Goal: Task Accomplishment & Management: Use online tool/utility

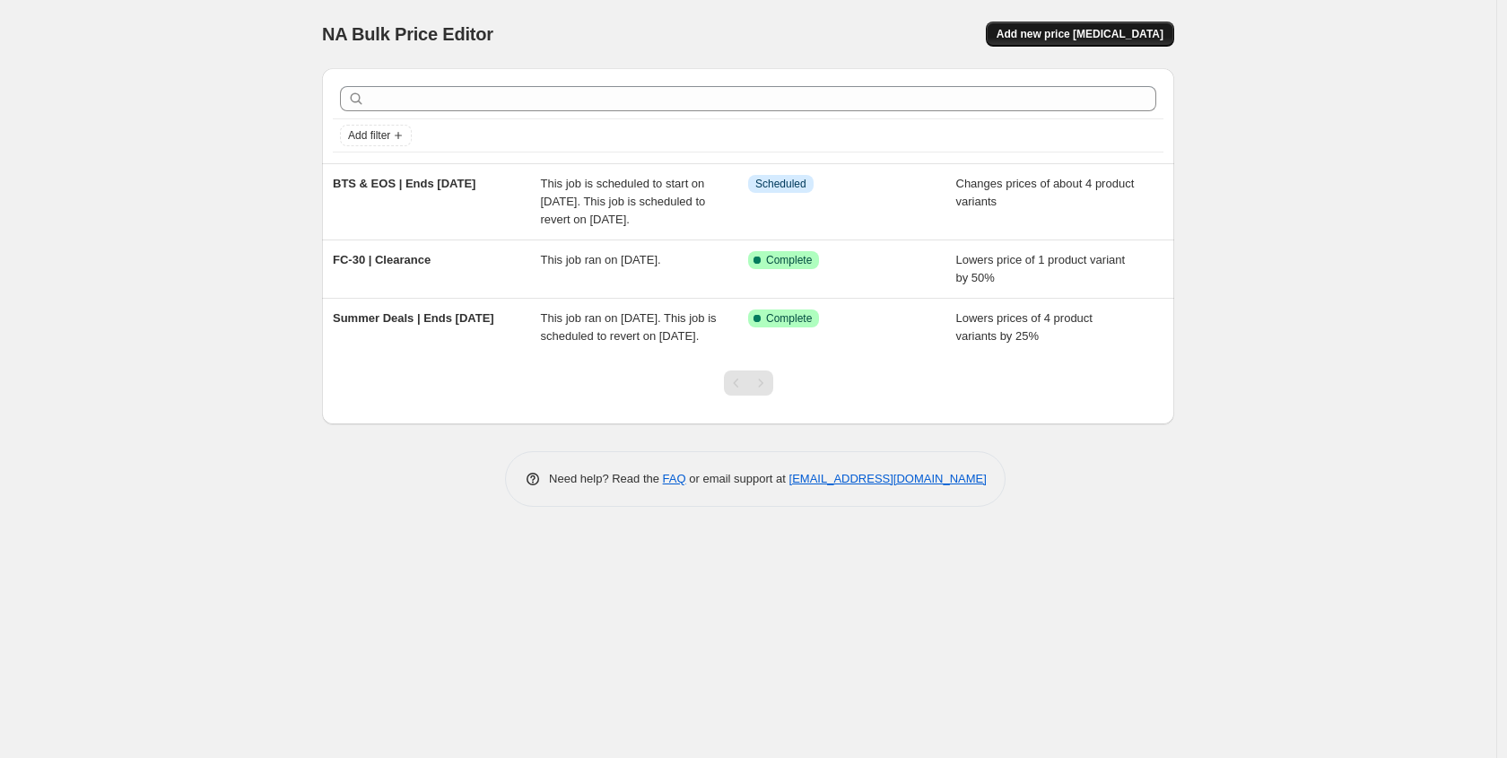
click at [1074, 36] on span "Add new price [MEDICAL_DATA]" at bounding box center [1080, 34] width 167 height 14
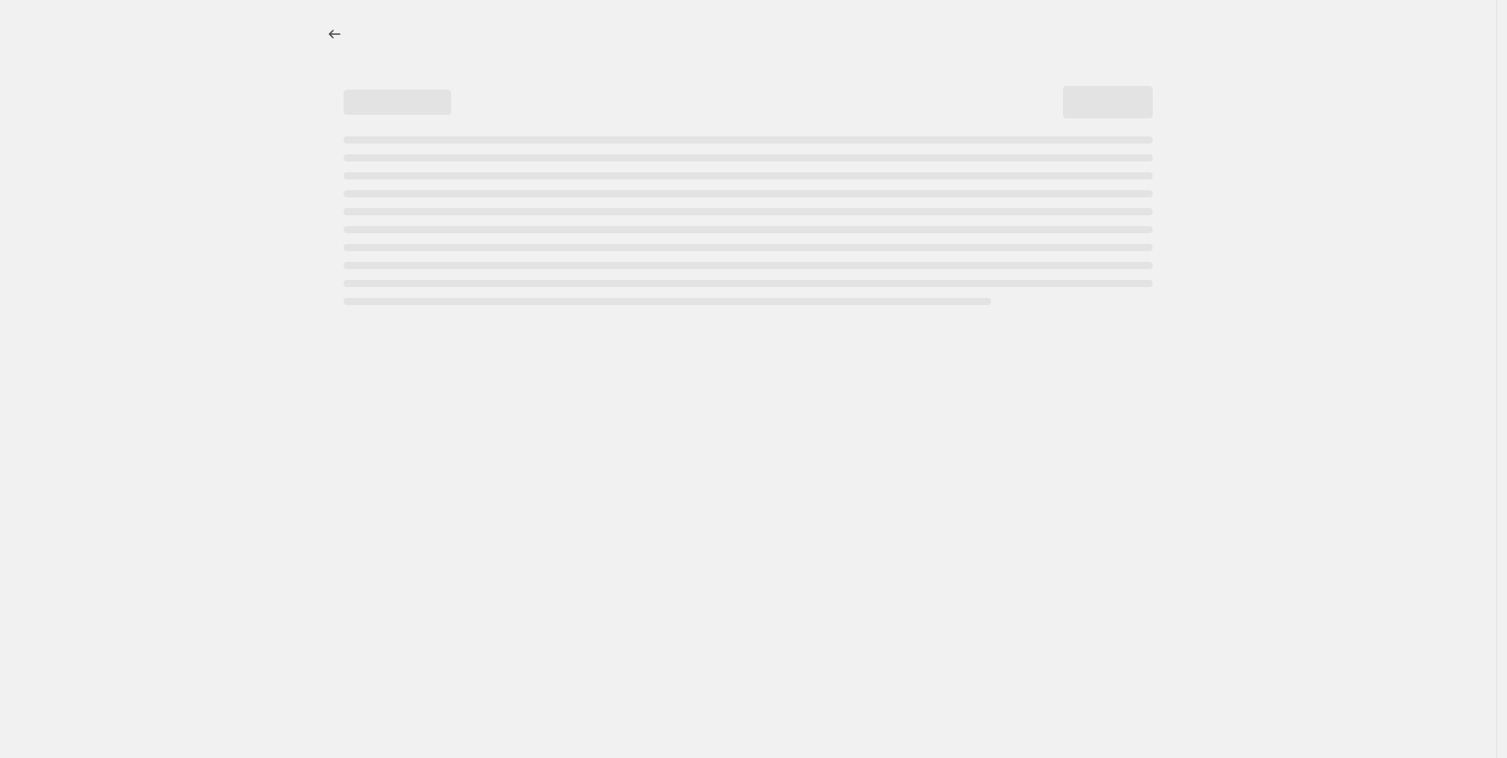
select select "percentage"
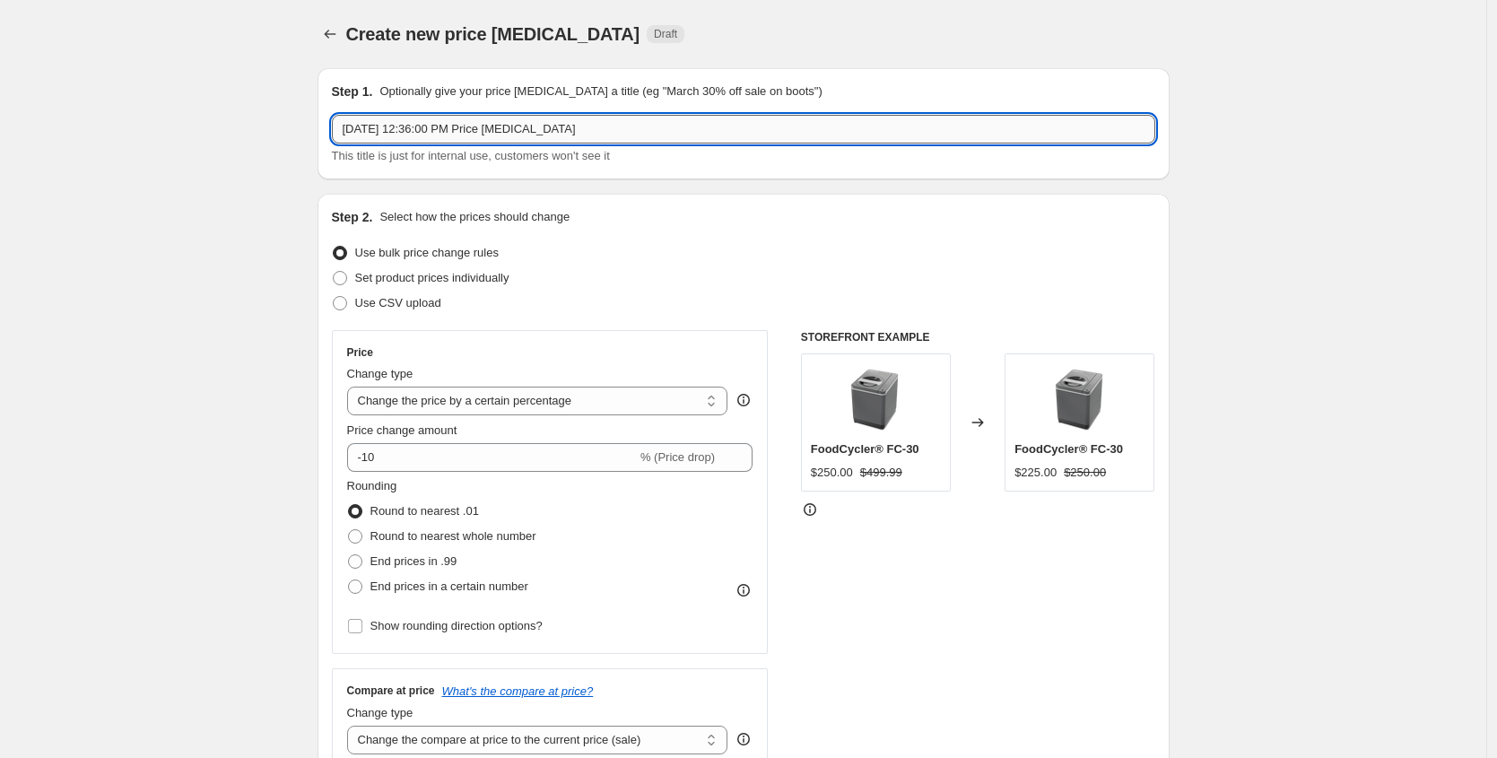
click at [642, 136] on input "[DATE] 12:36:00 PM Price [MEDICAL_DATA]" at bounding box center [744, 129] width 824 height 29
type input "SAMPLE SALE | Ends 10/02"
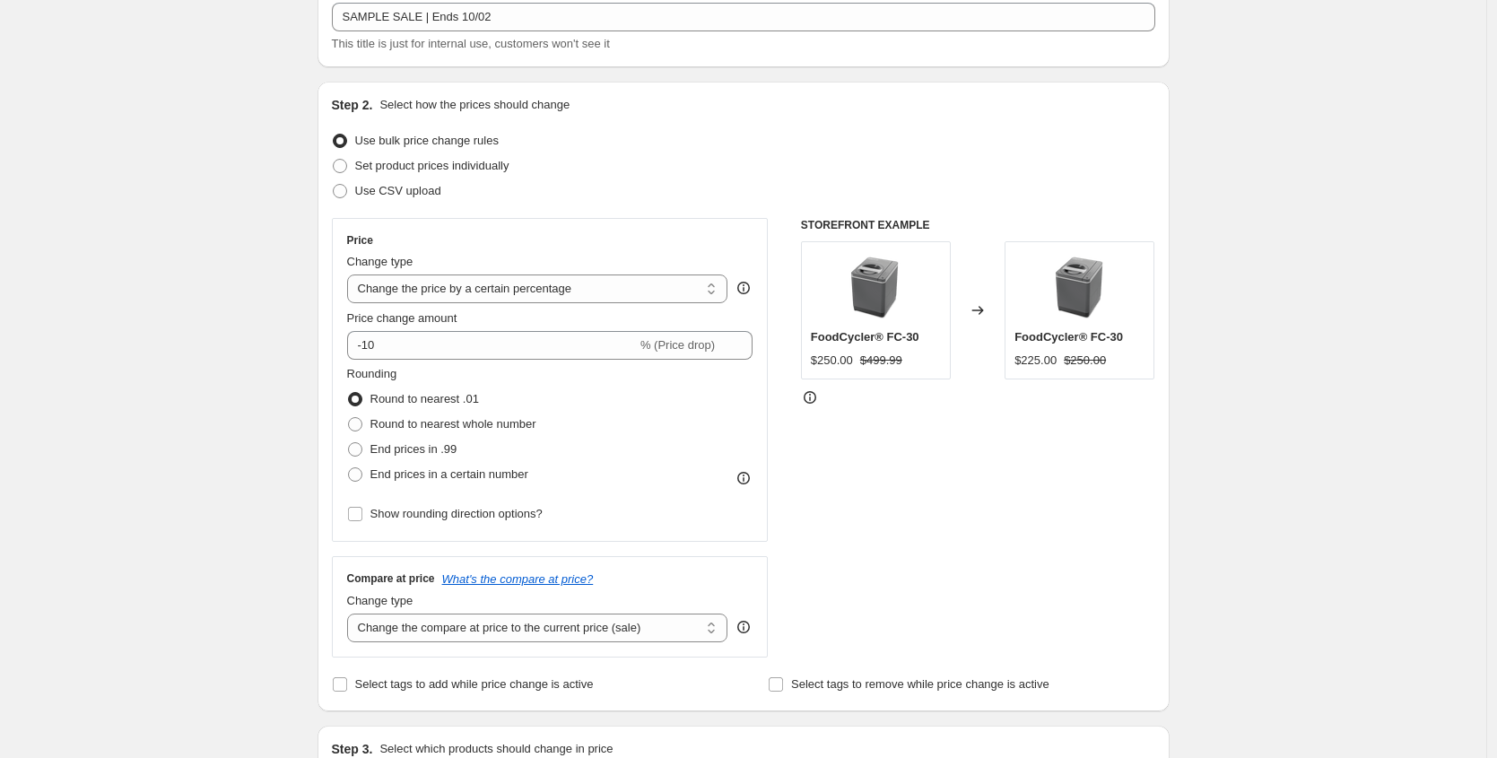
scroll to position [116, 0]
click at [538, 278] on select "Change the price to a certain amount Change the price by a certain amount Chang…" at bounding box center [537, 285] width 381 height 29
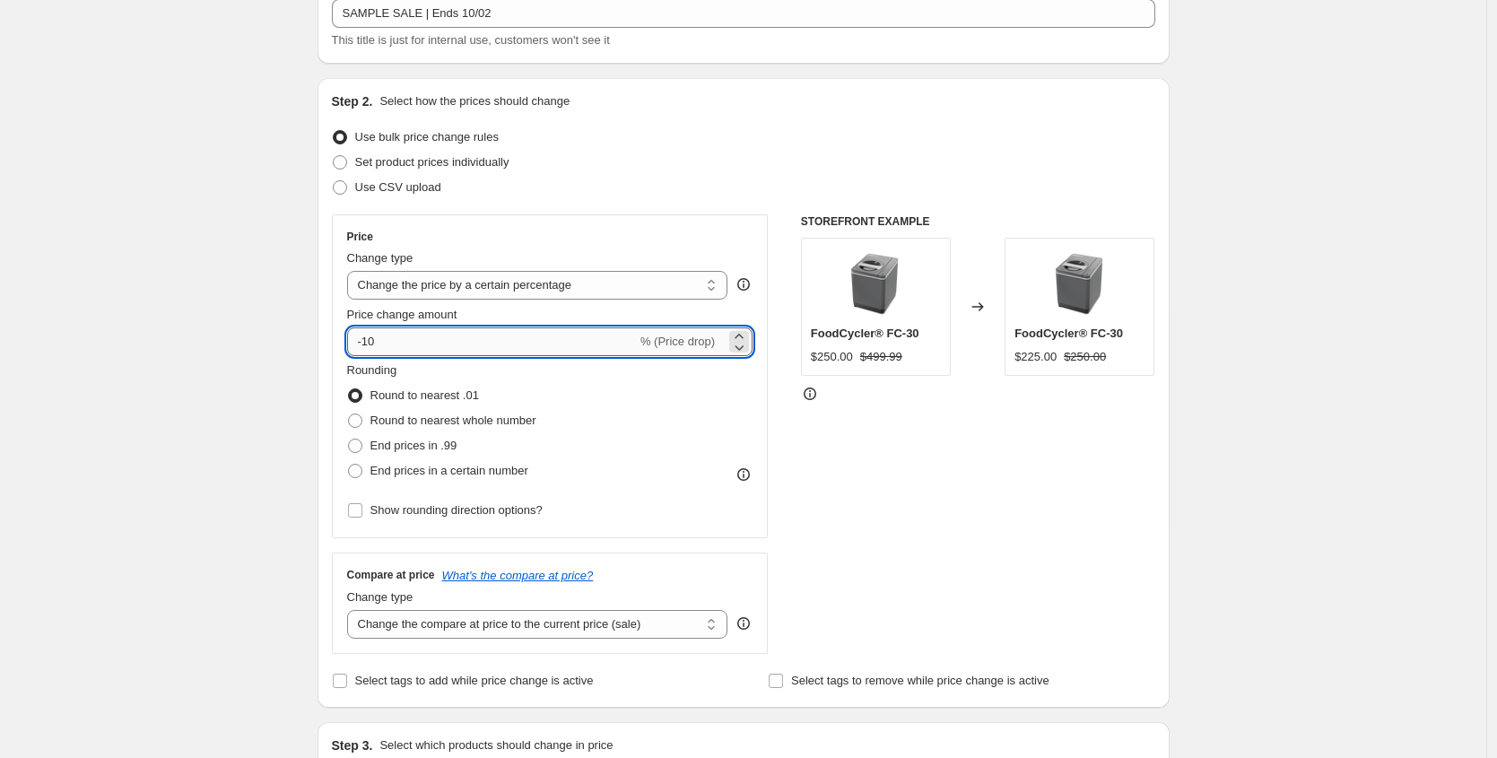
click at [403, 341] on input "-10" at bounding box center [492, 341] width 290 height 29
drag, startPoint x: 366, startPoint y: 346, endPoint x: 355, endPoint y: 346, distance: 10.8
click at [355, 346] on input "-10" at bounding box center [492, 341] width 290 height 29
click at [388, 339] on input "-10" at bounding box center [492, 341] width 290 height 29
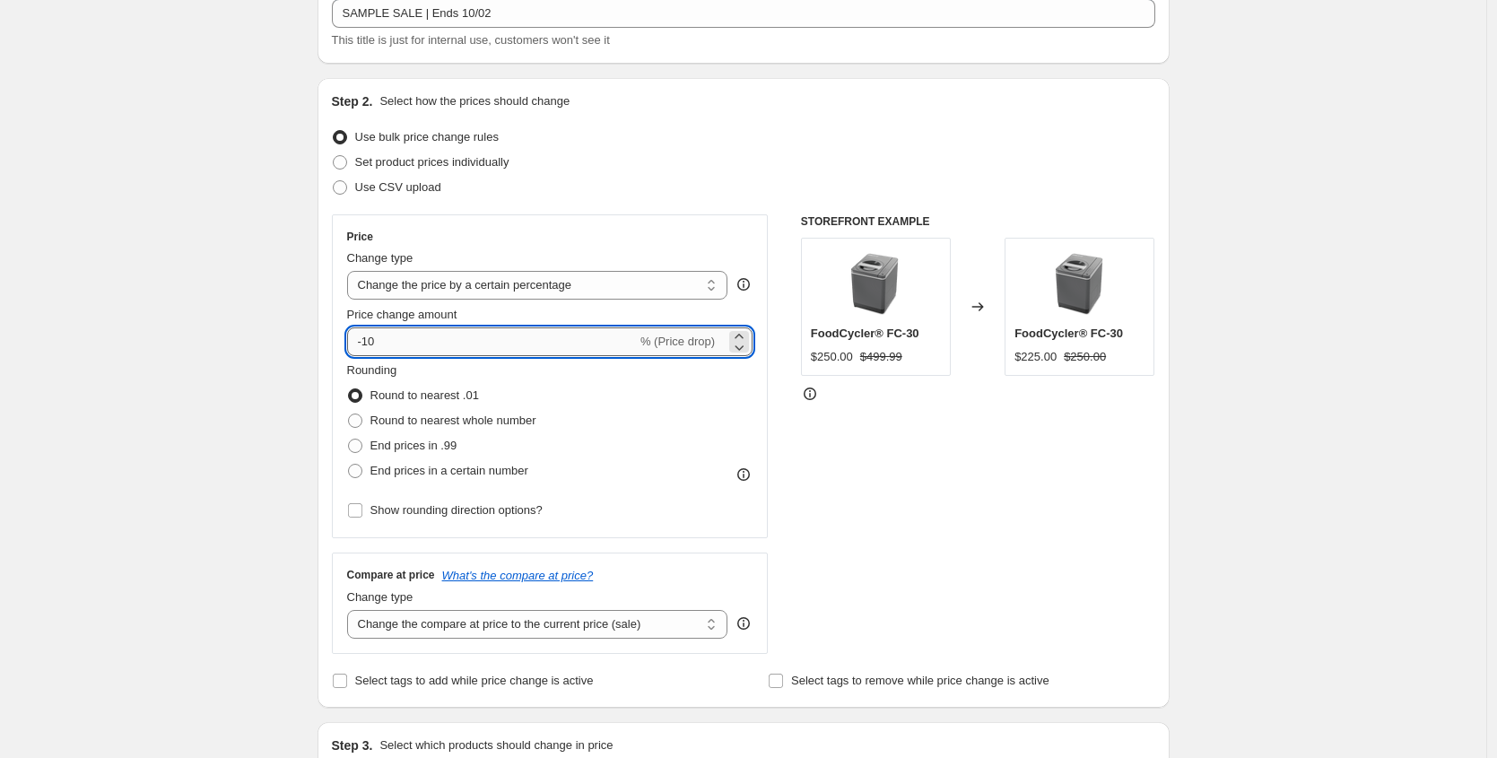
click at [388, 339] on input "-10" at bounding box center [492, 341] width 290 height 29
type input "1"
type input "-10"
click at [406, 347] on input "-10" at bounding box center [492, 341] width 290 height 29
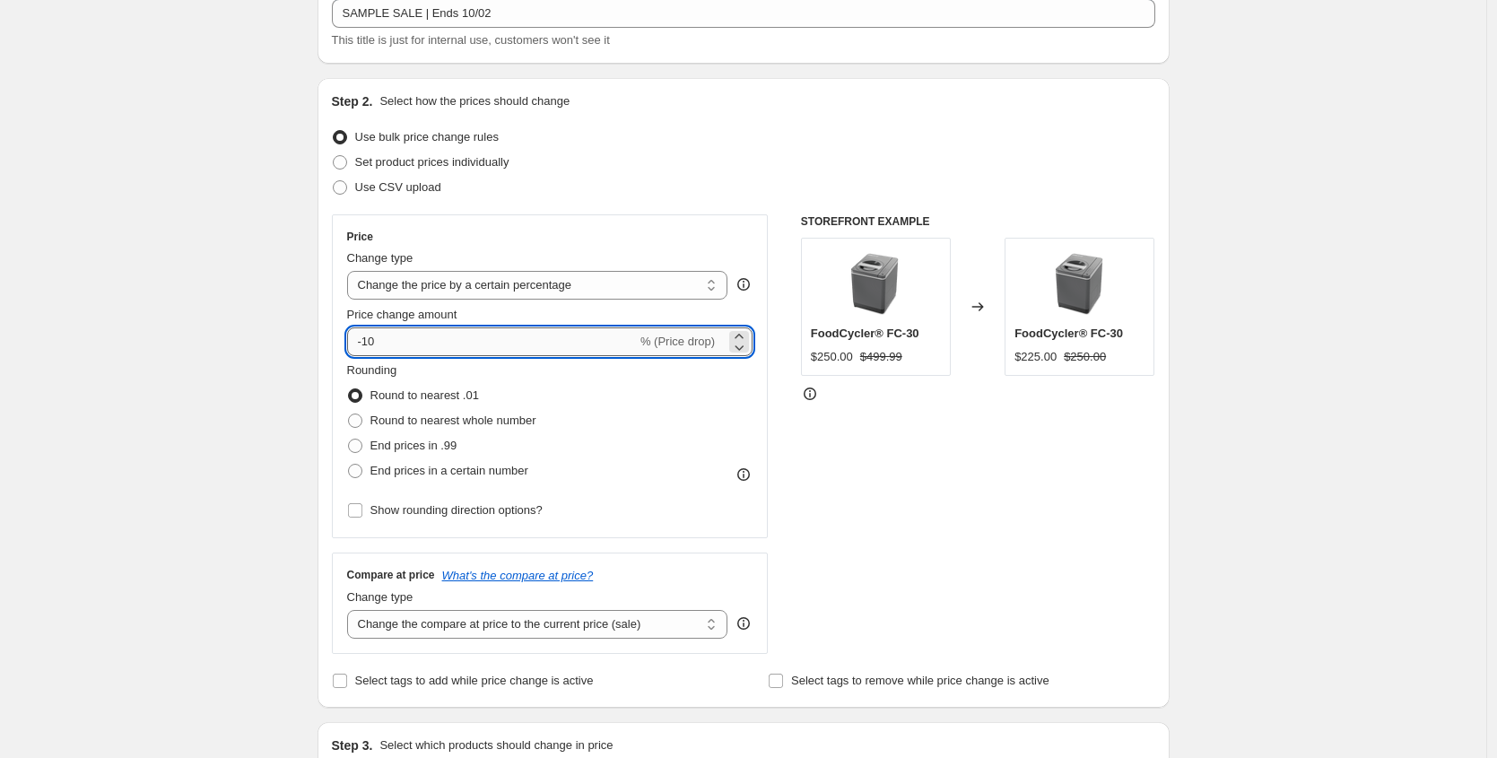
click at [406, 348] on input "-10" at bounding box center [492, 341] width 290 height 29
click at [369, 344] on input "-10" at bounding box center [492, 341] width 290 height 29
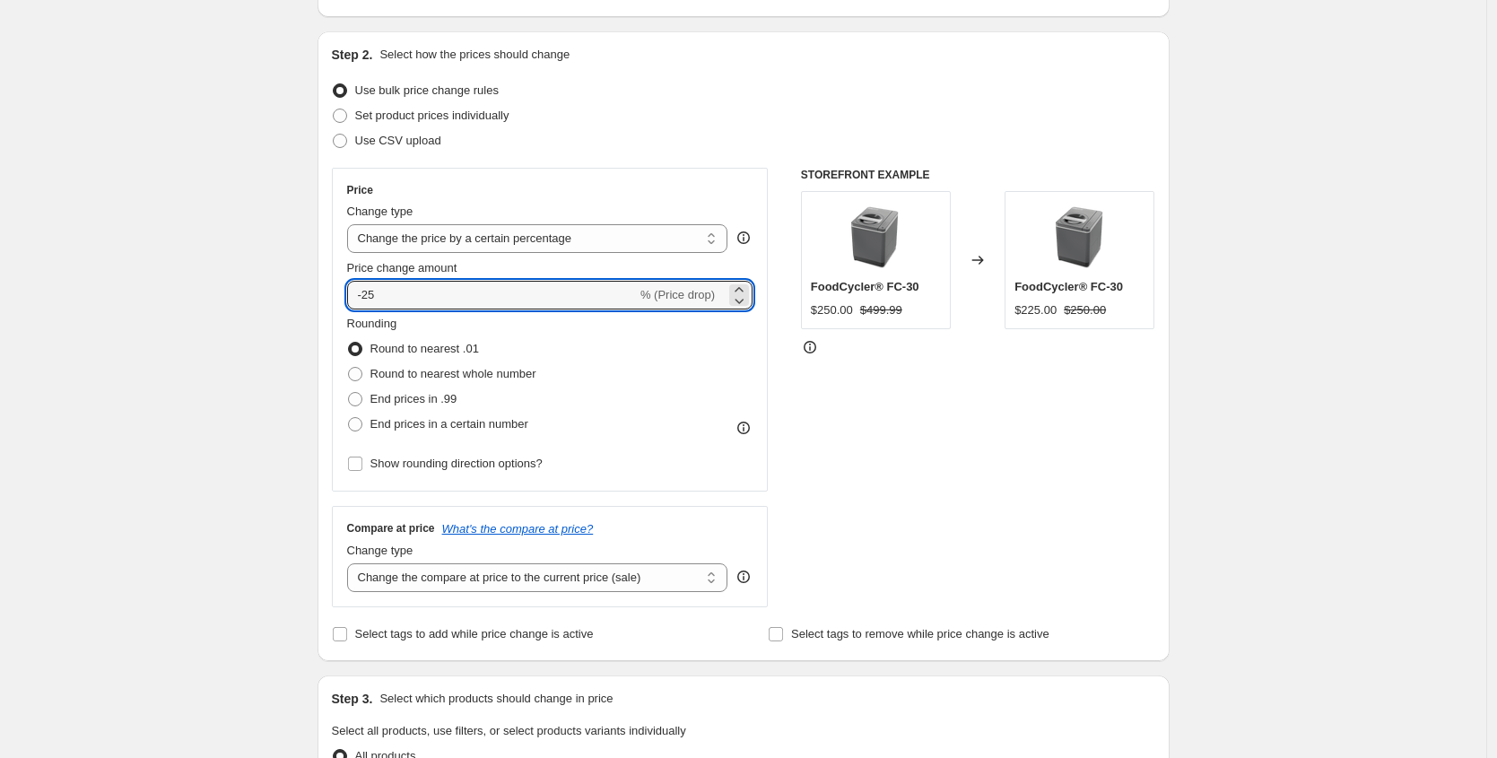
scroll to position [163, 0]
type input "-25"
click at [401, 398] on span "End prices in .99" at bounding box center [414, 397] width 87 height 13
click at [349, 392] on input "End prices in .99" at bounding box center [348, 391] width 1 height 1
radio input "true"
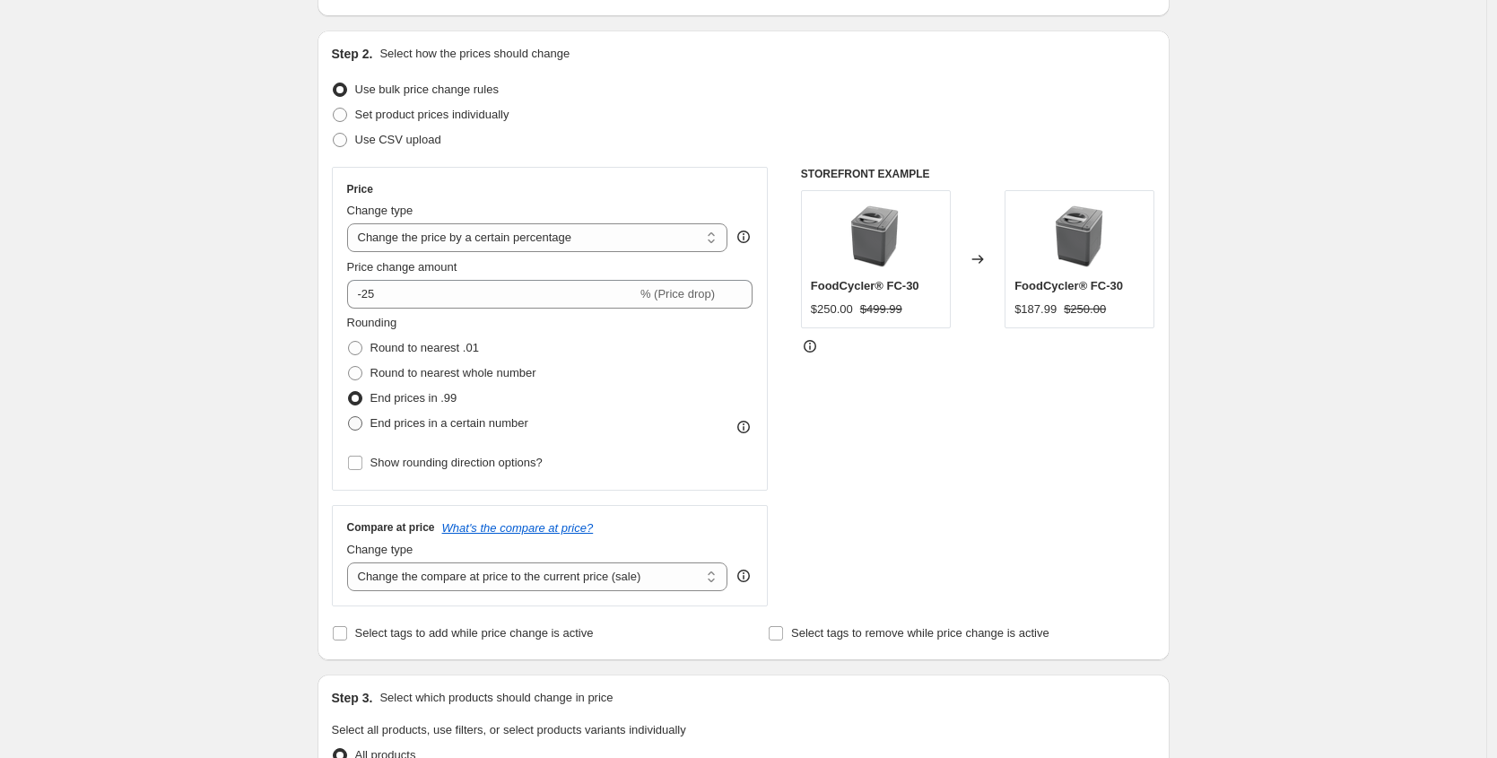
click at [395, 427] on span "End prices in a certain number" at bounding box center [450, 422] width 158 height 13
click at [349, 417] on input "End prices in a certain number" at bounding box center [348, 416] width 1 height 1
radio input "true"
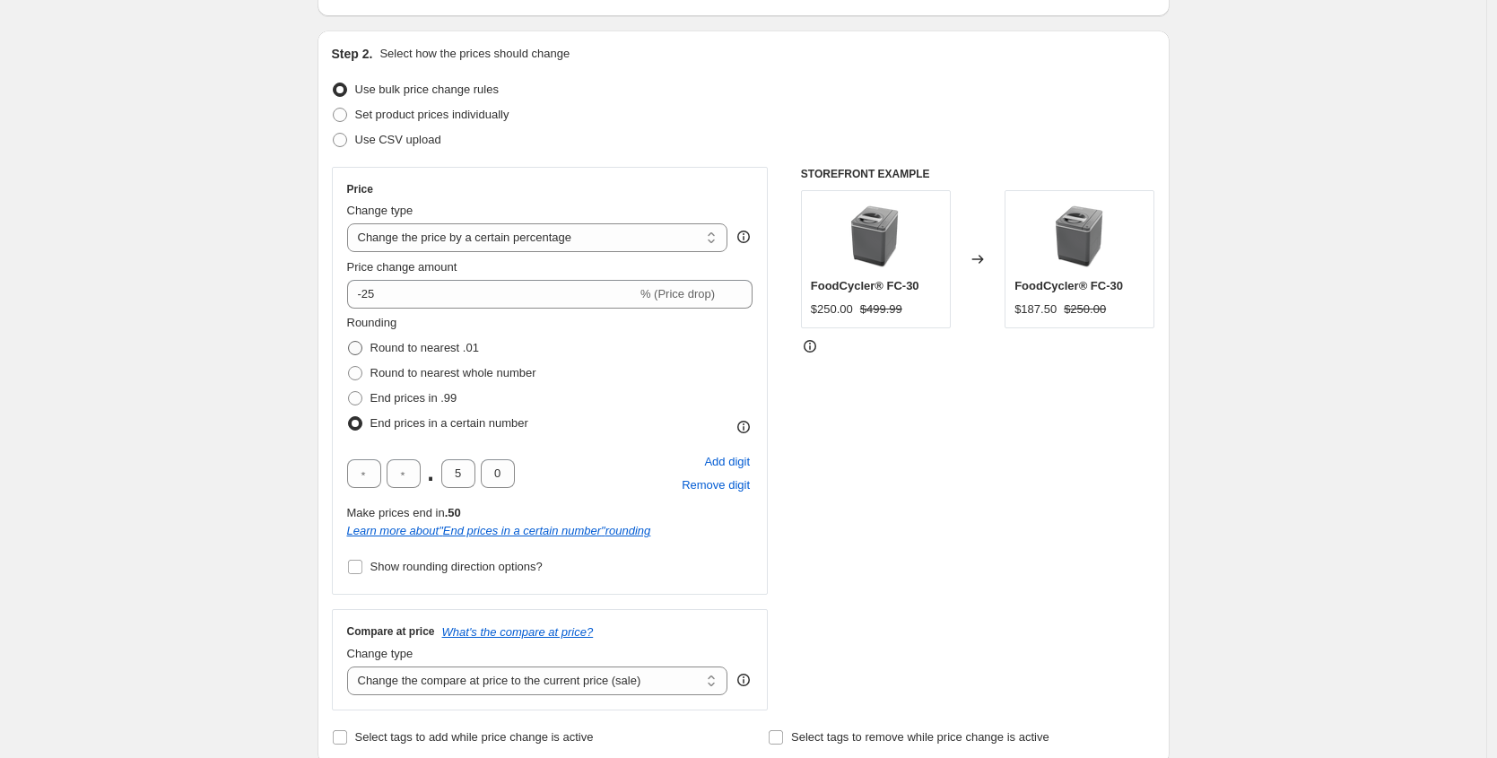
click at [362, 345] on span at bounding box center [355, 348] width 14 height 14
click at [349, 342] on input "Round to nearest .01" at bounding box center [348, 341] width 1 height 1
radio input "true"
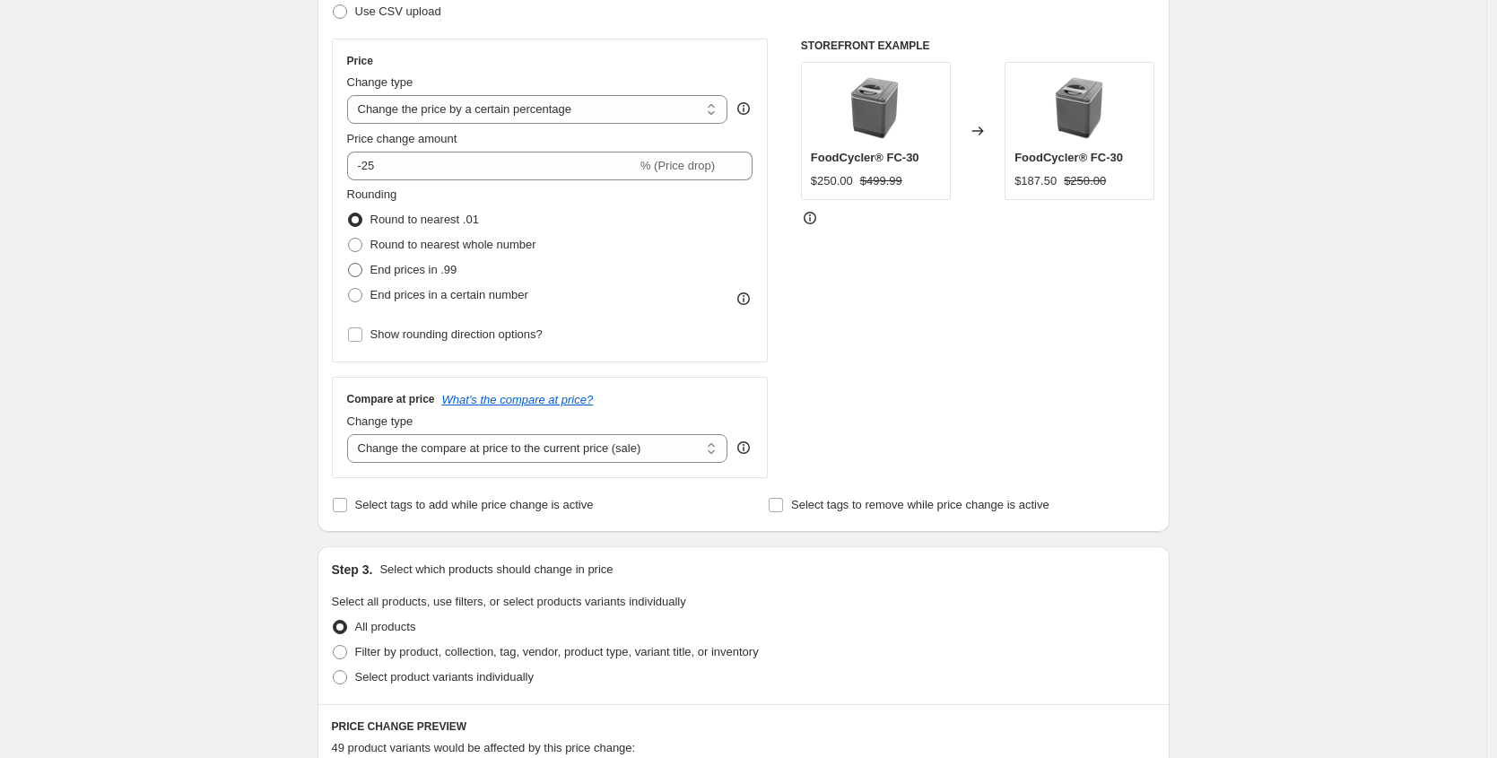
scroll to position [292, 0]
drag, startPoint x: 920, startPoint y: 184, endPoint x: 871, endPoint y: 186, distance: 48.5
click at [871, 186] on div "$250.00 $499.99" at bounding box center [876, 180] width 130 height 18
click at [820, 347] on div "STOREFRONT EXAMPLE FoodCycler® FC-30 $250.00 $499.99 Changed to FoodCycler® FC-…" at bounding box center [978, 258] width 354 height 440
drag, startPoint x: 861, startPoint y: 181, endPoint x: 818, endPoint y: 179, distance: 43.1
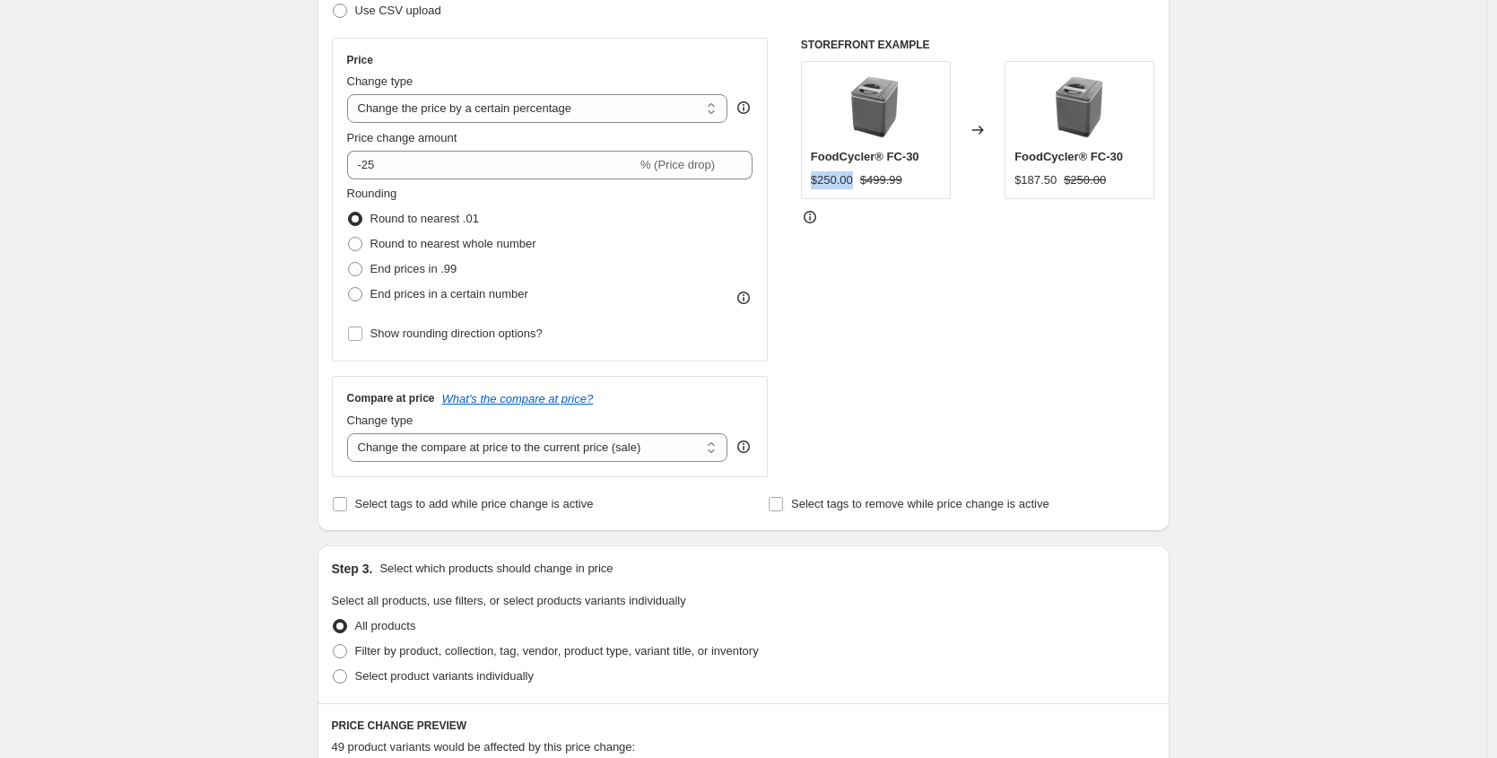
click at [818, 179] on div "$250.00" at bounding box center [832, 180] width 42 height 18
drag, startPoint x: 873, startPoint y: 177, endPoint x: 929, endPoint y: 177, distance: 55.6
click at [929, 177] on div "$250.00 $499.99" at bounding box center [876, 180] width 130 height 18
click at [877, 319] on div "STOREFRONT EXAMPLE FoodCycler® FC-30 $250.00 $499.99 Changed to FoodCycler® FC-…" at bounding box center [978, 258] width 354 height 440
drag, startPoint x: 926, startPoint y: 177, endPoint x: 805, endPoint y: 185, distance: 121.4
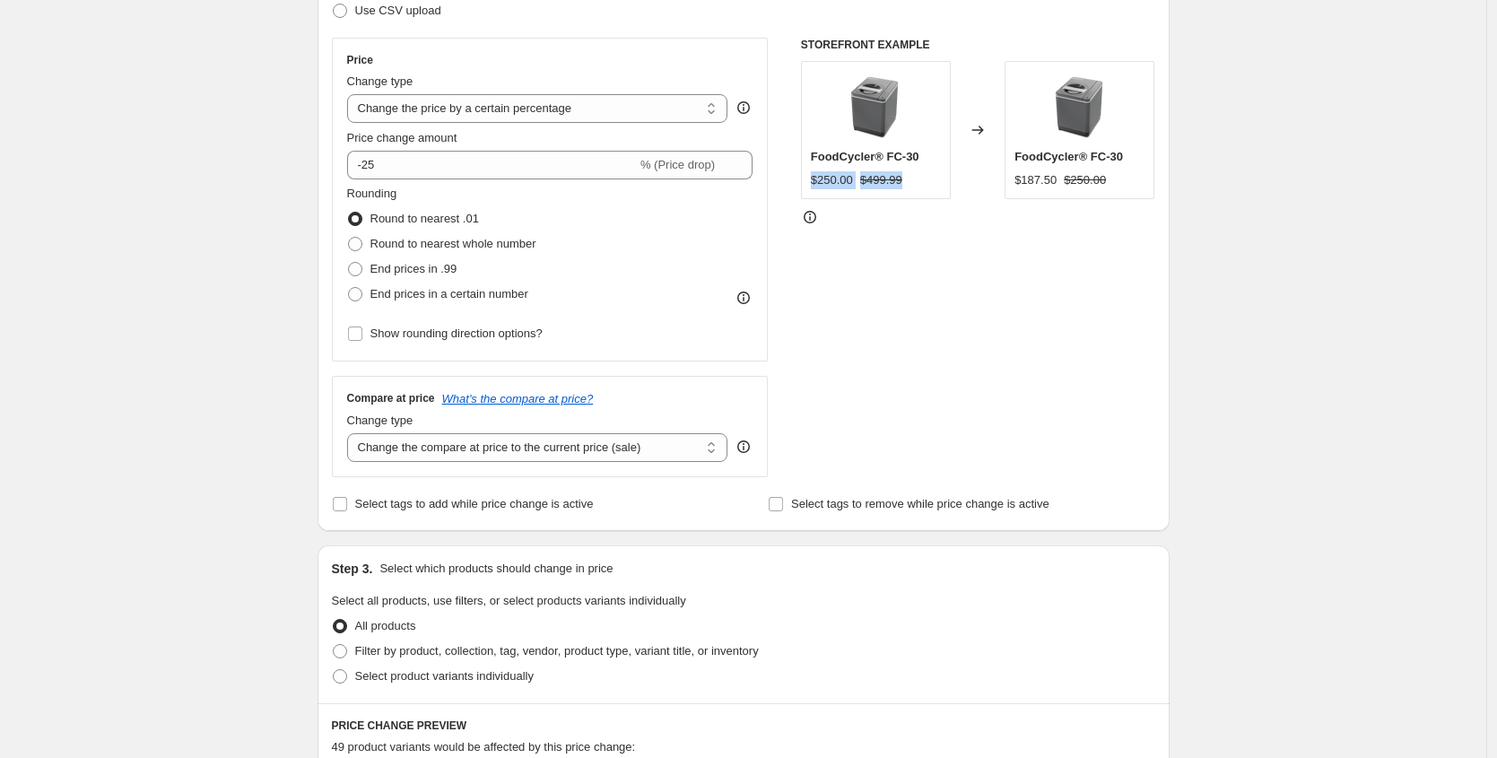
click at [805, 185] on div "FoodCycler® FC-30 $250.00 $499.99" at bounding box center [876, 130] width 150 height 138
click at [877, 281] on div "STOREFRONT EXAMPLE FoodCycler® FC-30 $250.00 $499.99 Changed to FoodCycler® FC-…" at bounding box center [978, 258] width 354 height 440
drag, startPoint x: 901, startPoint y: 172, endPoint x: 820, endPoint y: 183, distance: 81.5
click at [820, 183] on div "$250.00 $499.99" at bounding box center [876, 180] width 130 height 18
click at [823, 381] on div "STOREFRONT EXAMPLE FoodCycler® FC-30 $250.00 $499.99 Changed to FoodCycler® FC-…" at bounding box center [978, 258] width 354 height 440
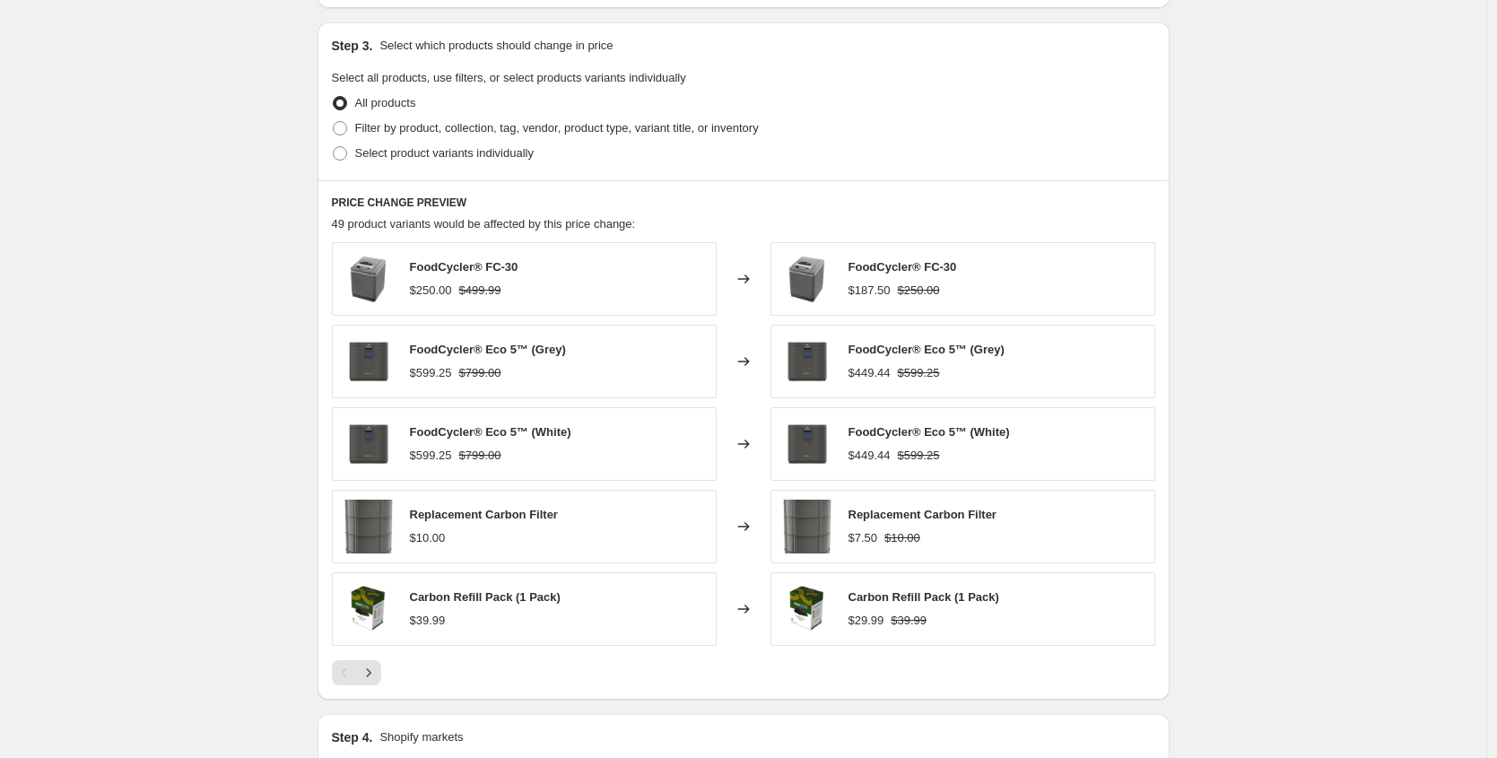
scroll to position [817, 0]
click at [381, 126] on span "Filter by product, collection, tag, vendor, product type, variant title, or inv…" at bounding box center [557, 125] width 404 height 13
click at [334, 120] on input "Filter by product, collection, tag, vendor, product type, variant title, or inv…" at bounding box center [333, 119] width 1 height 1
radio input "true"
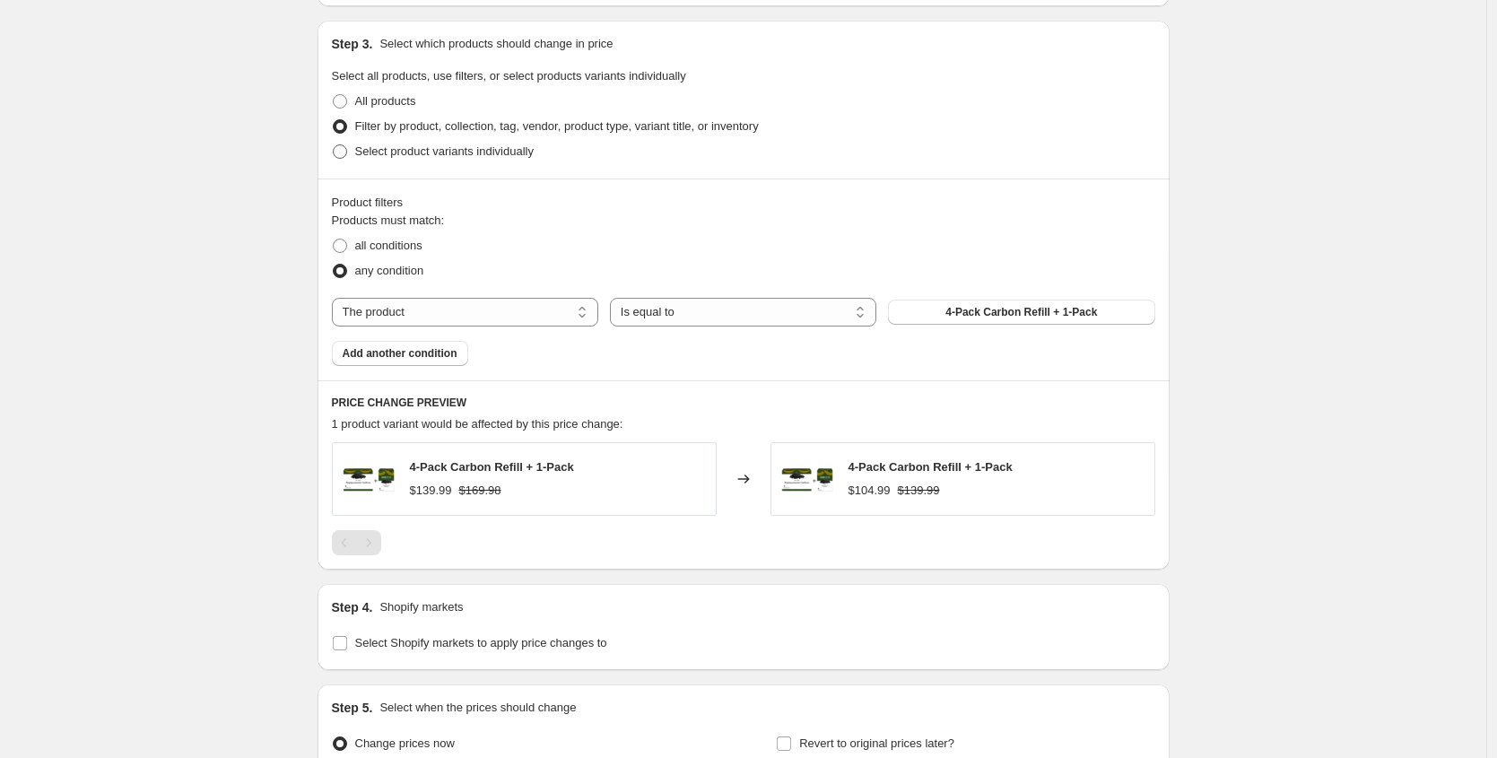
click at [418, 144] on span "Select product variants individually" at bounding box center [444, 150] width 179 height 13
click at [334, 144] on input "Select product variants individually" at bounding box center [333, 144] width 1 height 1
radio input "true"
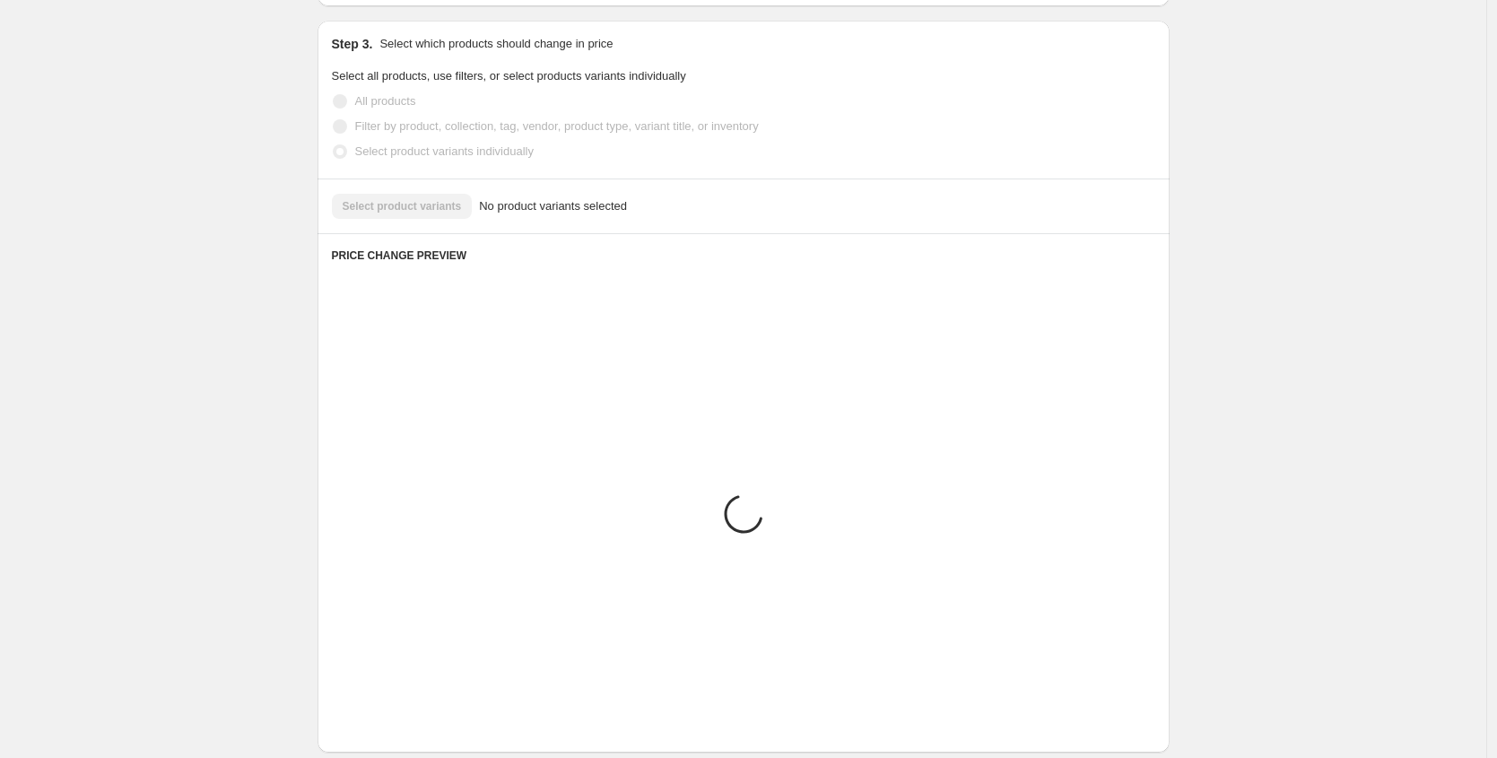
scroll to position [738, 0]
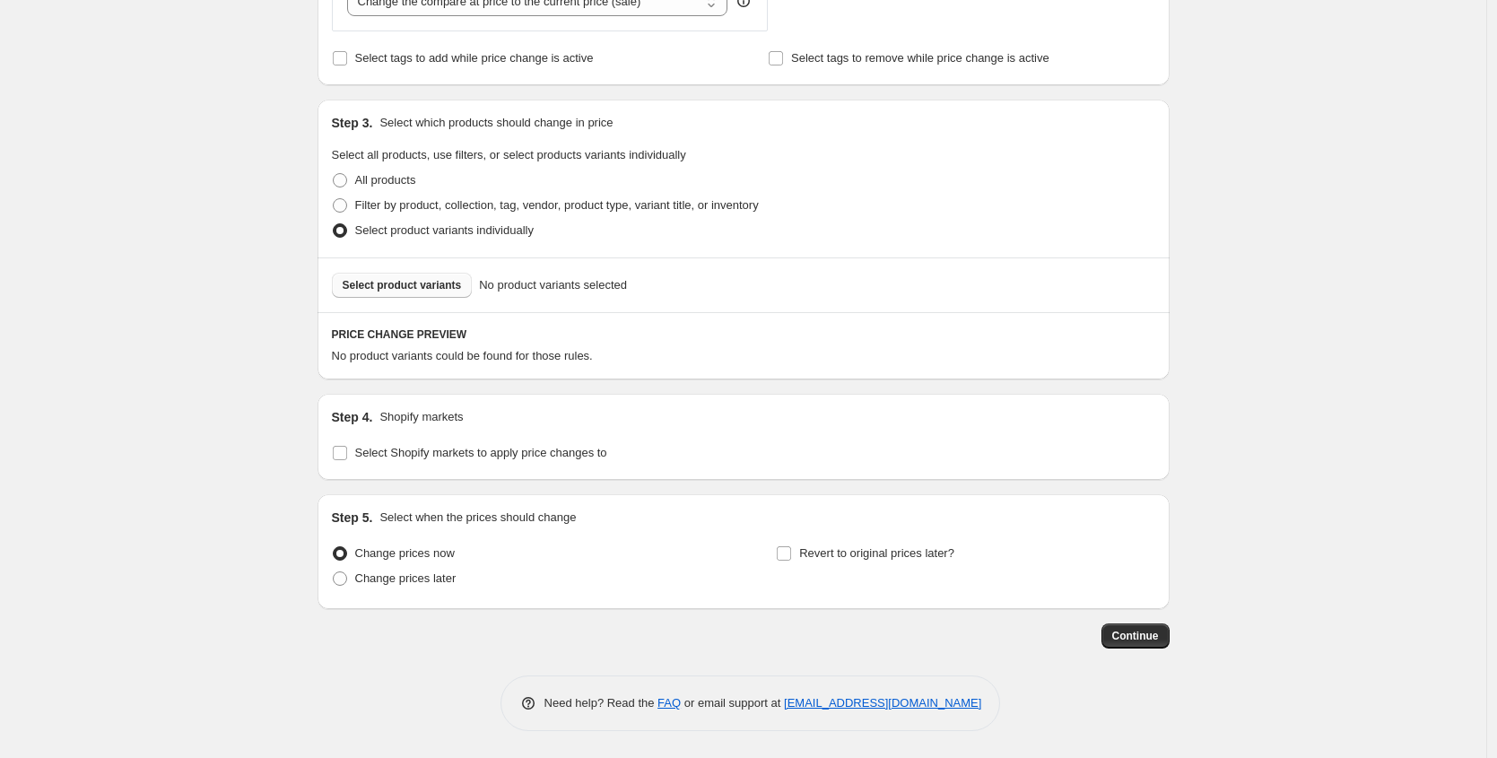
click at [397, 284] on span "Select product variants" at bounding box center [402, 285] width 119 height 14
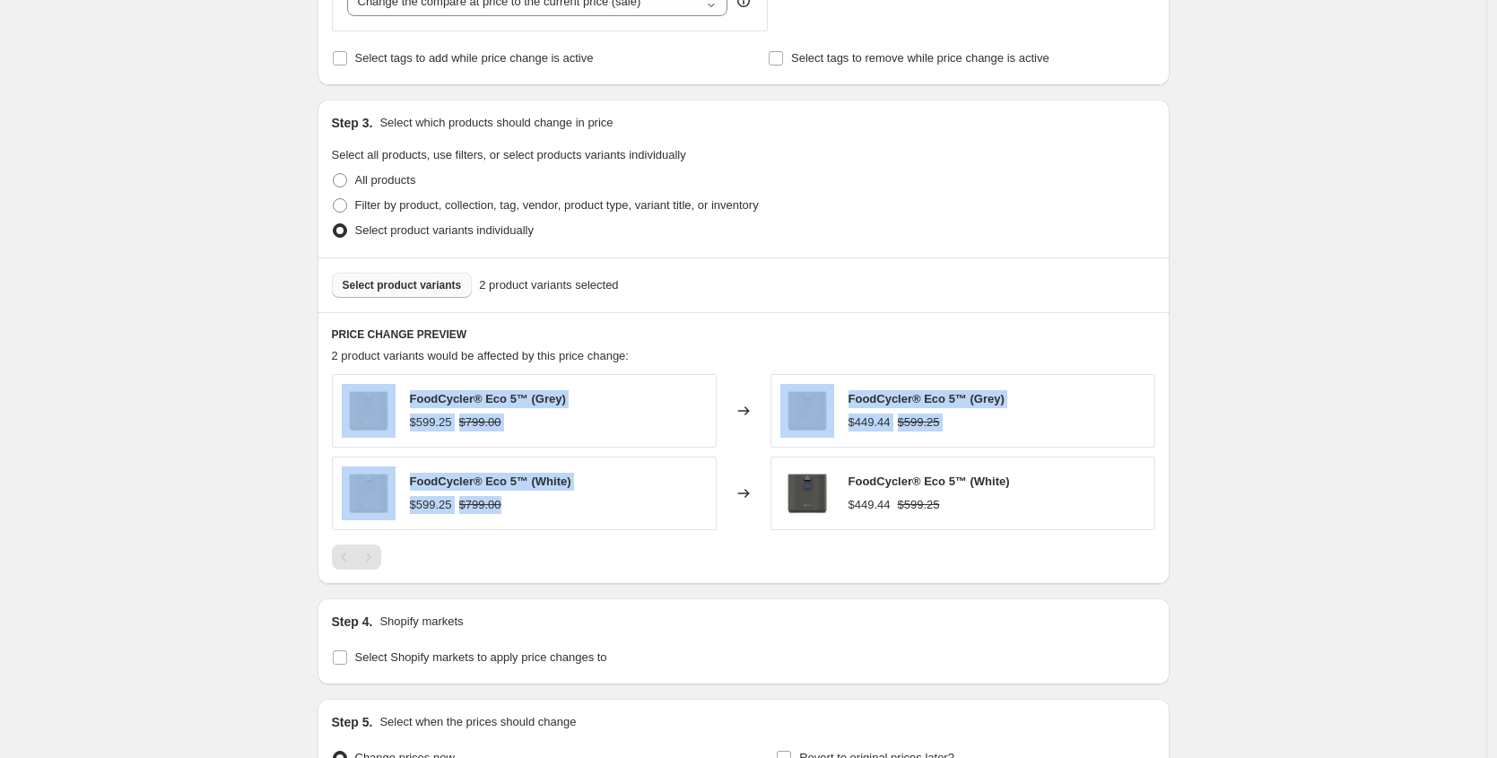
drag, startPoint x: 532, startPoint y: 505, endPoint x: 379, endPoint y: 390, distance: 191.6
click at [379, 391] on div "FoodCycler® Eco 5™ (Grey) $599.25 $799.00 Changed to FoodCycler® Eco 5™ (Grey) …" at bounding box center [744, 452] width 824 height 156
click at [474, 410] on div "FoodCycler® Eco 5™ (Grey) $599.25 $799.00" at bounding box center [488, 410] width 156 height 41
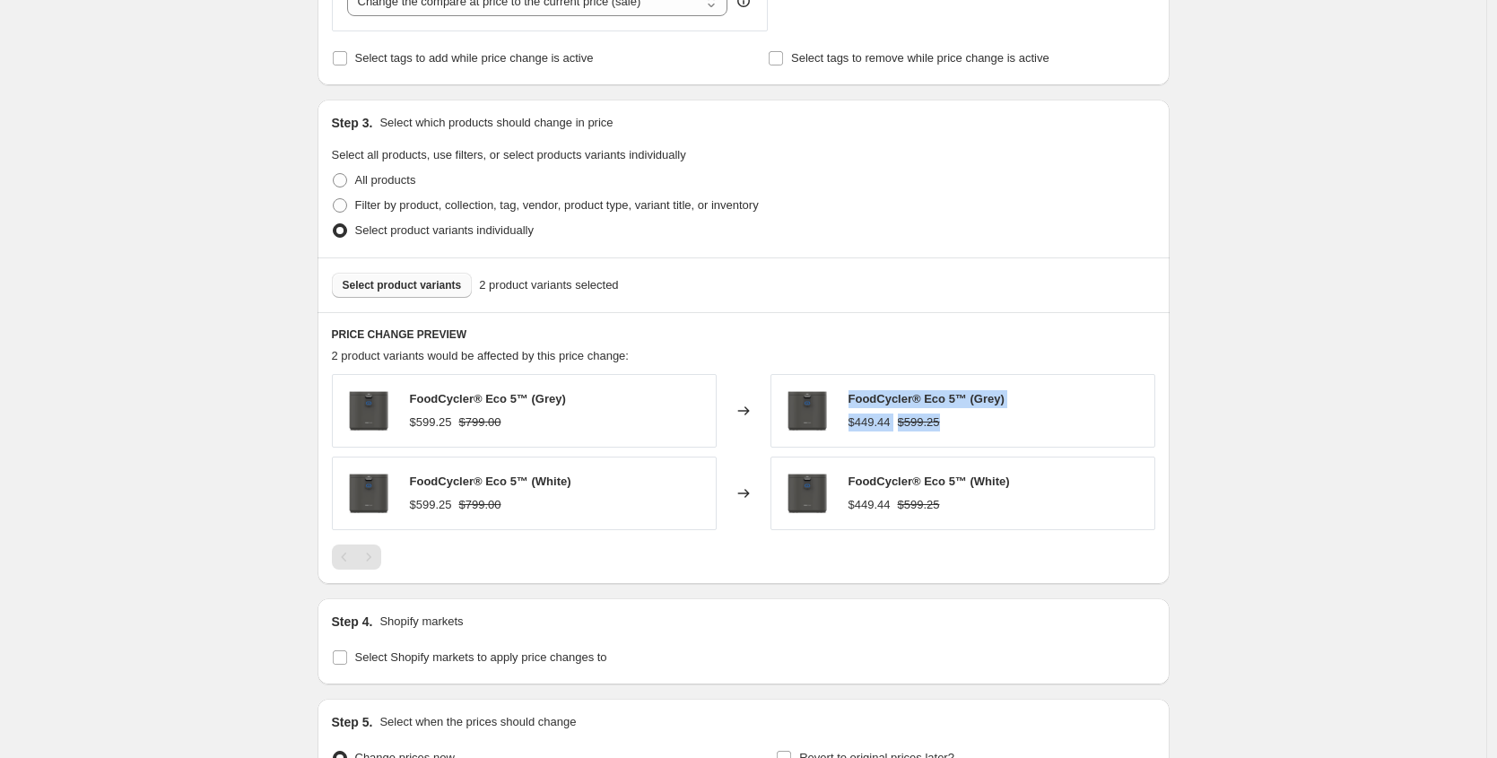
drag, startPoint x: 846, startPoint y: 399, endPoint x: 957, endPoint y: 420, distance: 113.2
click at [958, 423] on div "FoodCycler® Eco 5™ (Grey) $449.44 $599.25" at bounding box center [963, 411] width 385 height 74
click at [978, 423] on div "$449.44 $599.25" at bounding box center [927, 423] width 156 height 18
drag, startPoint x: 950, startPoint y: 421, endPoint x: 825, endPoint y: 421, distance: 124.7
click at [825, 421] on div "FoodCycler® Eco 5™ (Grey) $449.44 $599.25" at bounding box center [963, 411] width 385 height 74
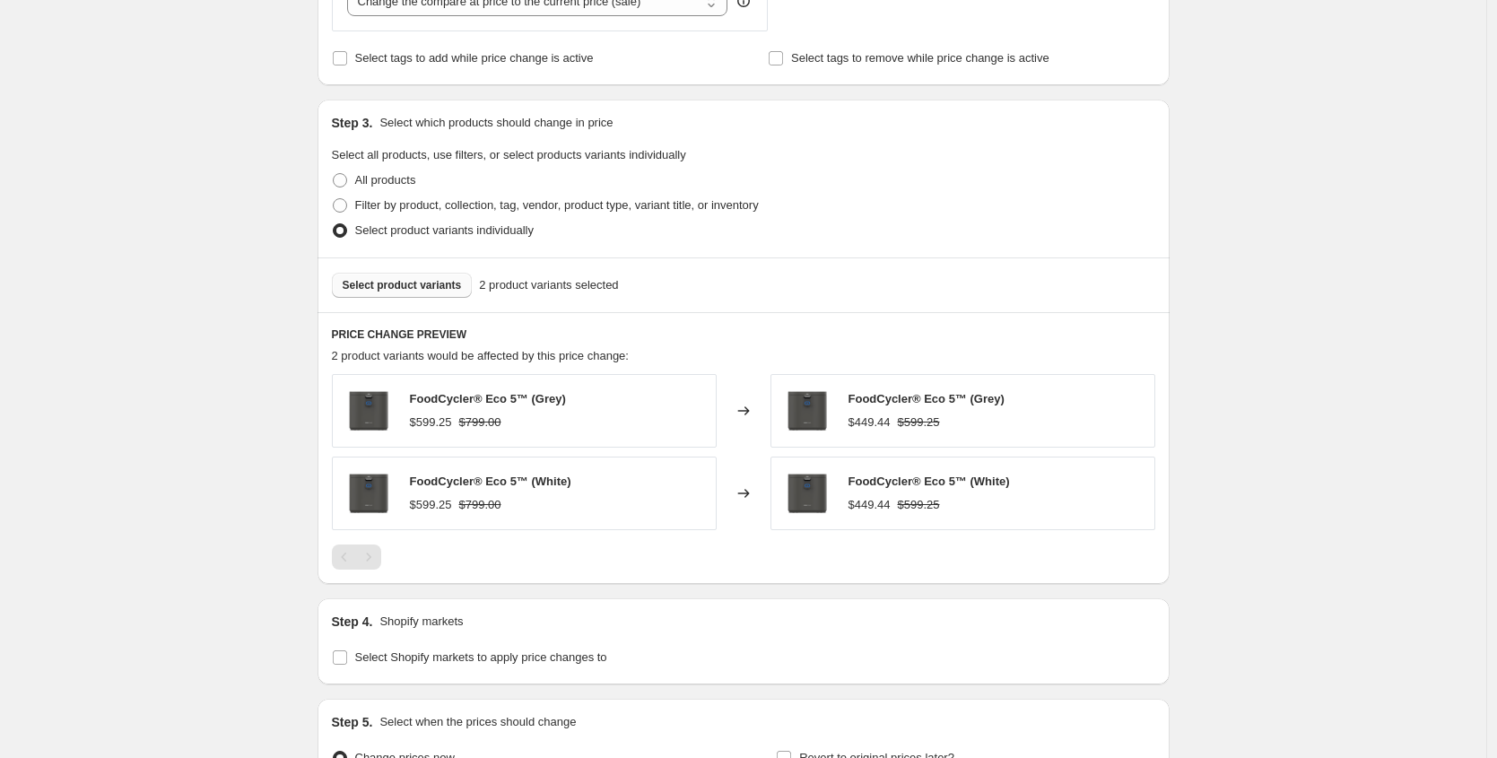
click at [588, 423] on div "FoodCycler® Eco 5™ (Grey) $599.25 $799.00" at bounding box center [524, 411] width 385 height 74
drag, startPoint x: 542, startPoint y: 418, endPoint x: 404, endPoint y: 418, distance: 138.2
click at [404, 418] on div "FoodCycler® Eco 5™ (Grey) $599.25 $799.00" at bounding box center [524, 411] width 385 height 74
click at [531, 423] on div "$599.25 $799.00" at bounding box center [488, 423] width 156 height 18
drag, startPoint x: 505, startPoint y: 433, endPoint x: 401, endPoint y: 419, distance: 105.1
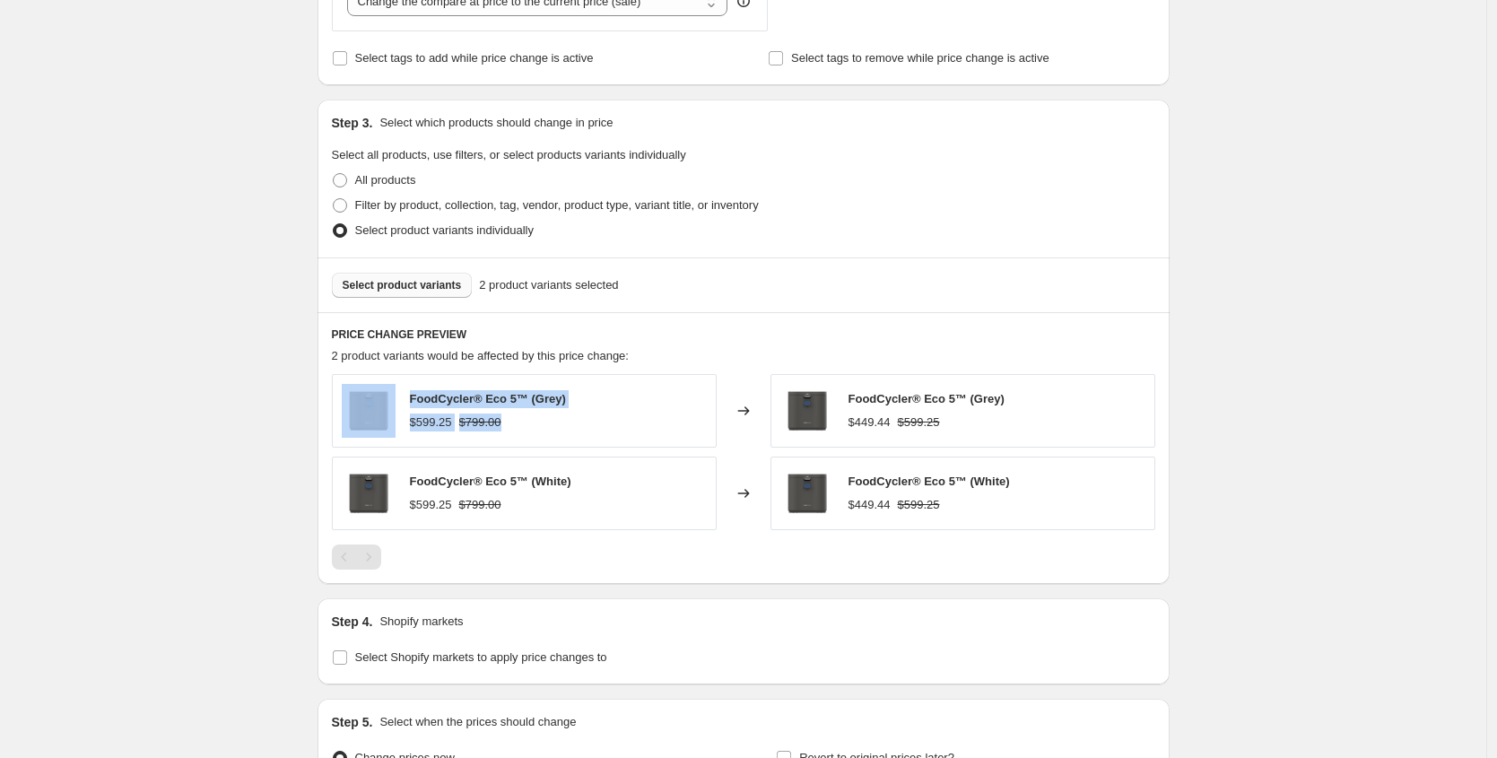
click at [401, 419] on div "FoodCycler® Eco 5™ (Grey) $599.25 $799.00" at bounding box center [524, 411] width 385 height 74
click at [449, 424] on div "$599.25" at bounding box center [431, 423] width 42 height 18
drag, startPoint x: 907, startPoint y: 420, endPoint x: 883, endPoint y: 421, distance: 24.2
click at [883, 421] on div "$449.44 $599.25" at bounding box center [927, 423] width 156 height 18
drag, startPoint x: 967, startPoint y: 423, endPoint x: 913, endPoint y: 423, distance: 53.8
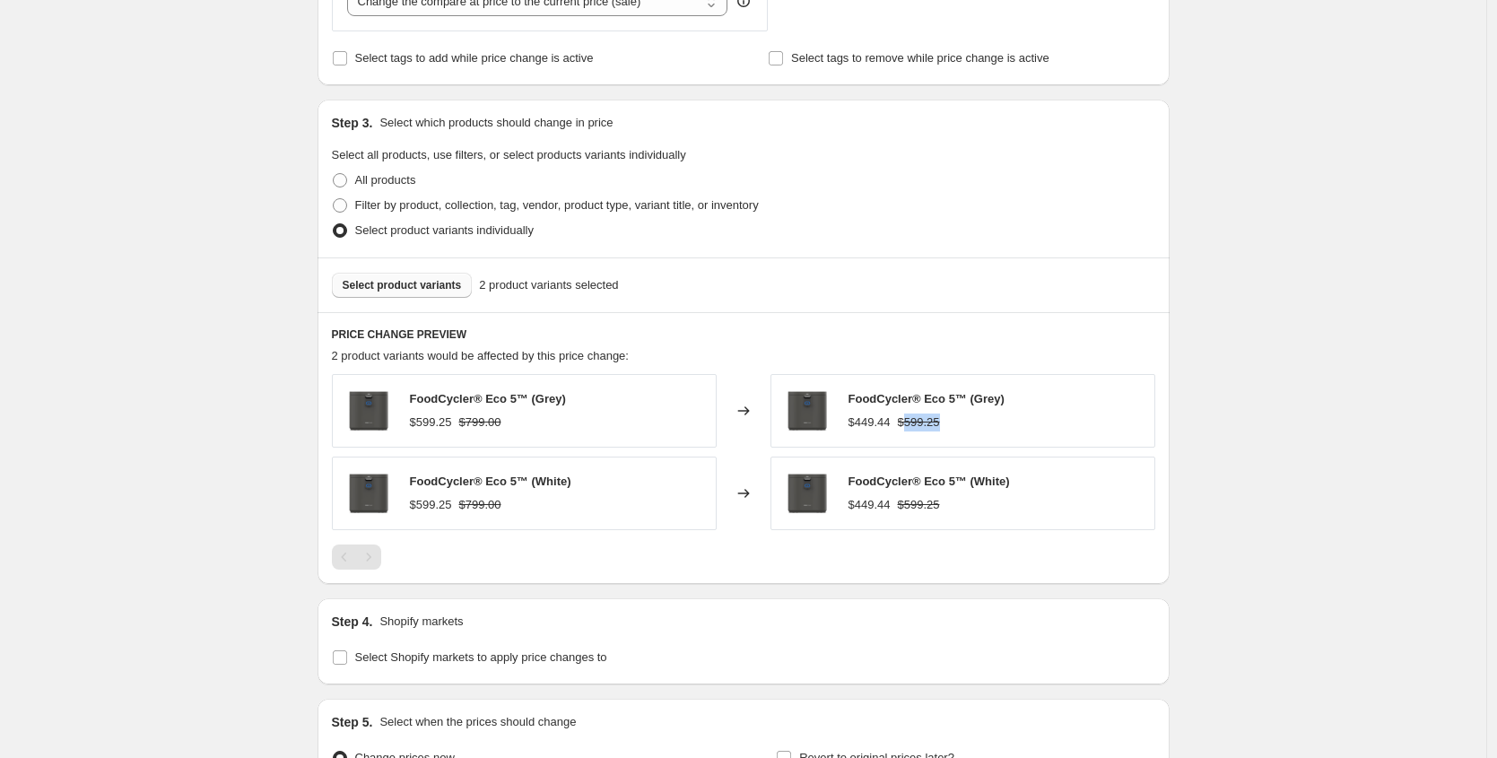
click at [913, 423] on div "$449.44 $599.25" at bounding box center [927, 423] width 156 height 18
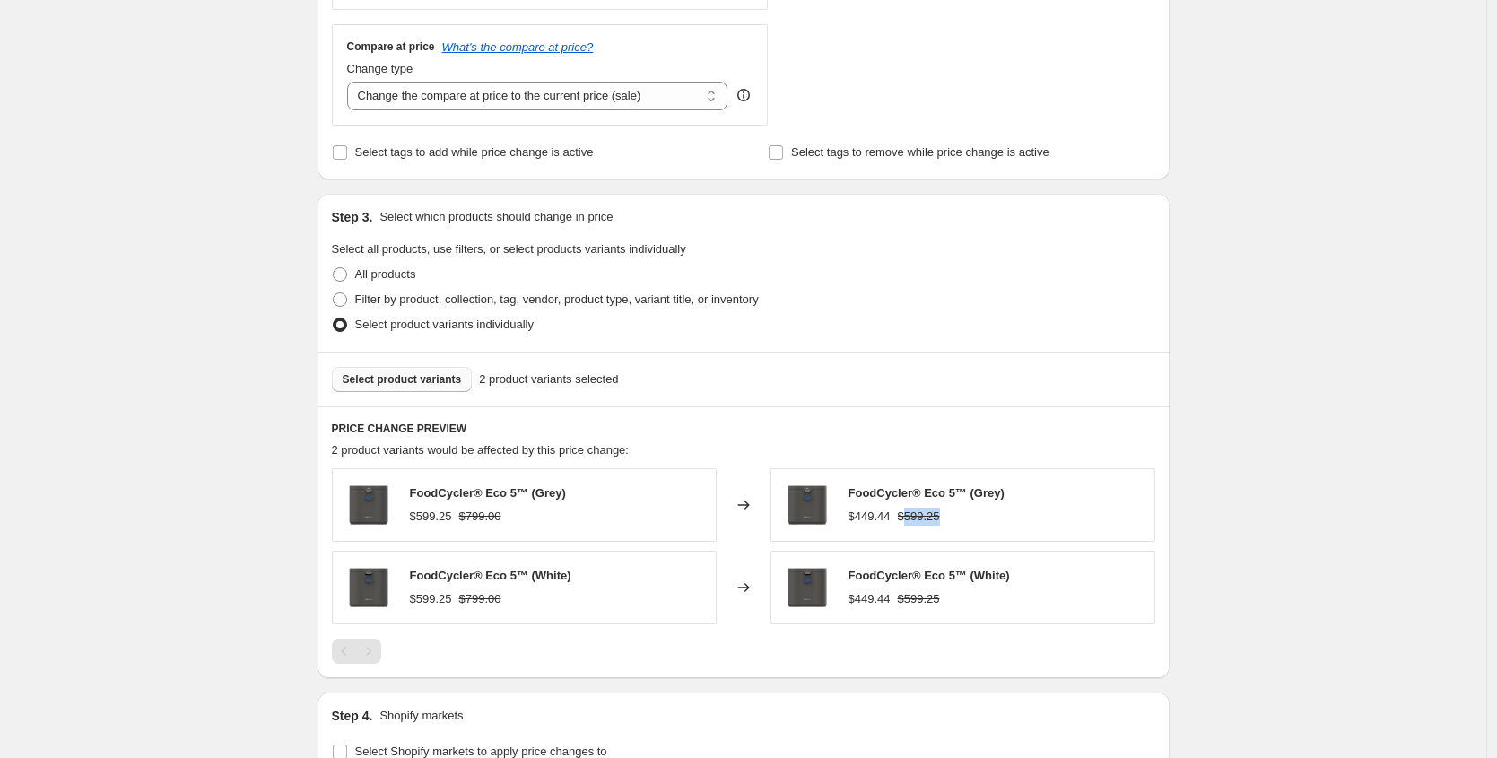
scroll to position [681, 0]
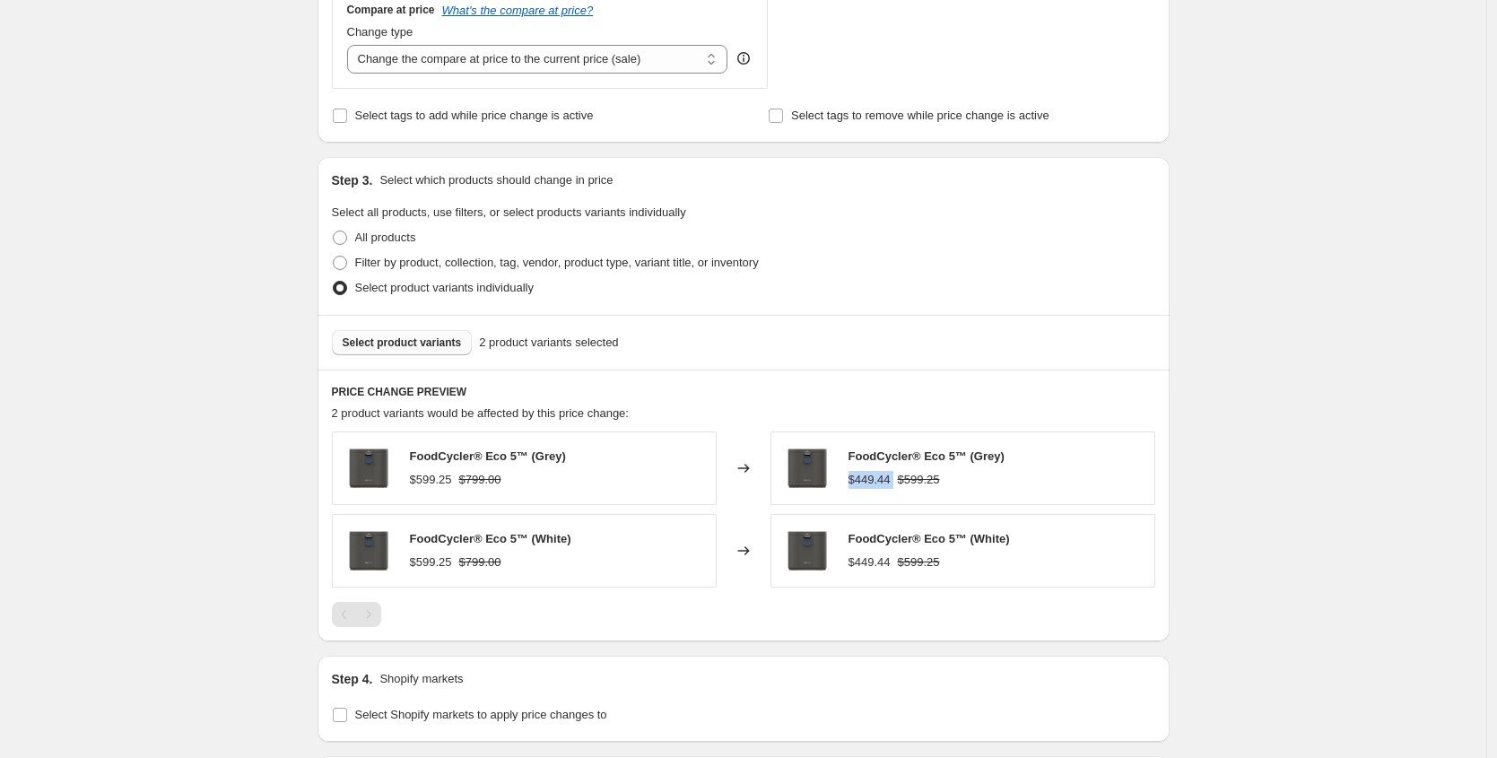
drag, startPoint x: 906, startPoint y: 484, endPoint x: 846, endPoint y: 484, distance: 60.1
click at [846, 484] on div "FoodCycler® Eco 5™ (Grey) $449.44 $599.25" at bounding box center [963, 469] width 385 height 74
click at [858, 414] on div "2 product variants would be affected by this price change:" at bounding box center [744, 414] width 824 height 18
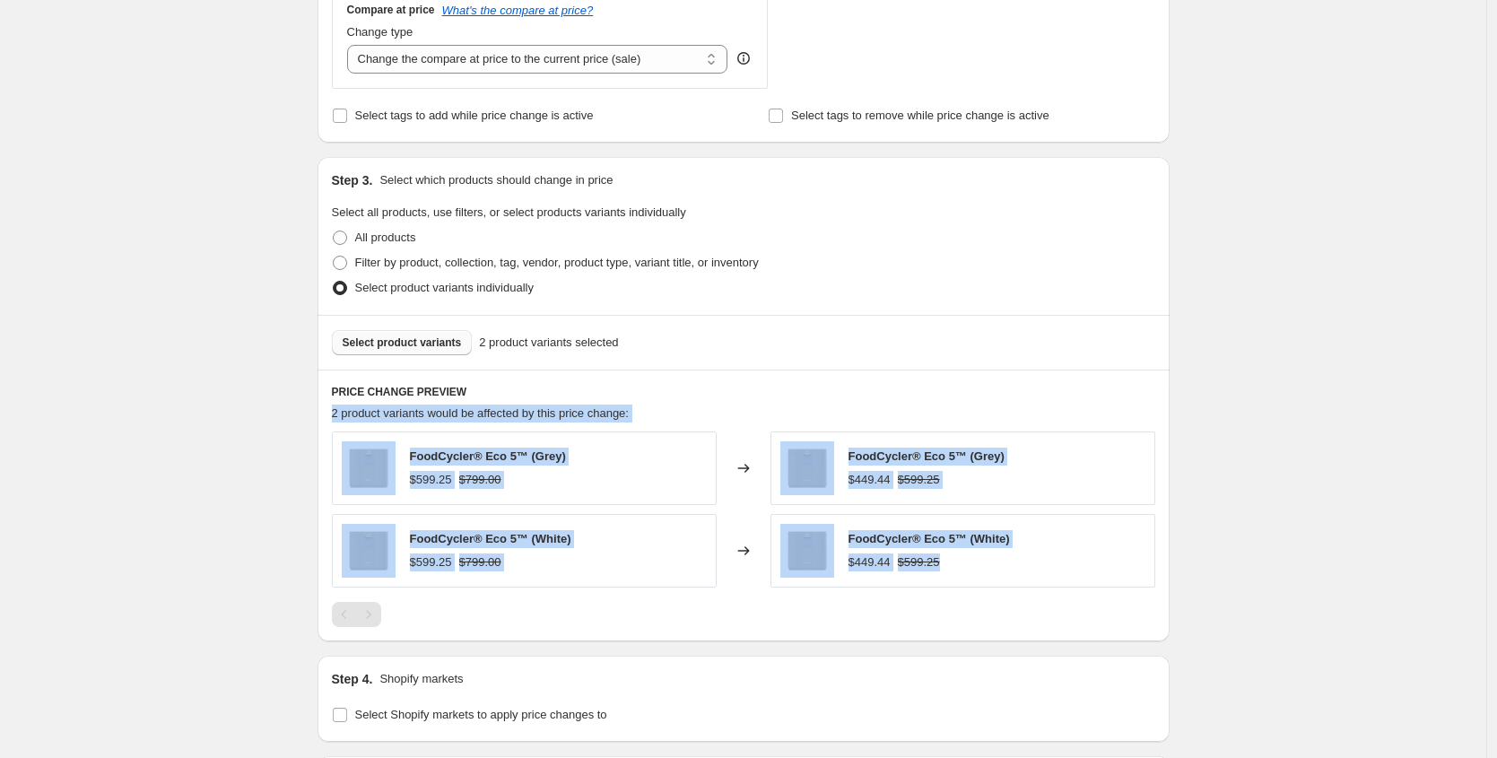
drag, startPoint x: 580, startPoint y: 394, endPoint x: 982, endPoint y: 566, distance: 437.3
click at [982, 567] on div "PRICE CHANGE PREVIEW 2 product variants would be affected by this price change:…" at bounding box center [744, 506] width 852 height 272
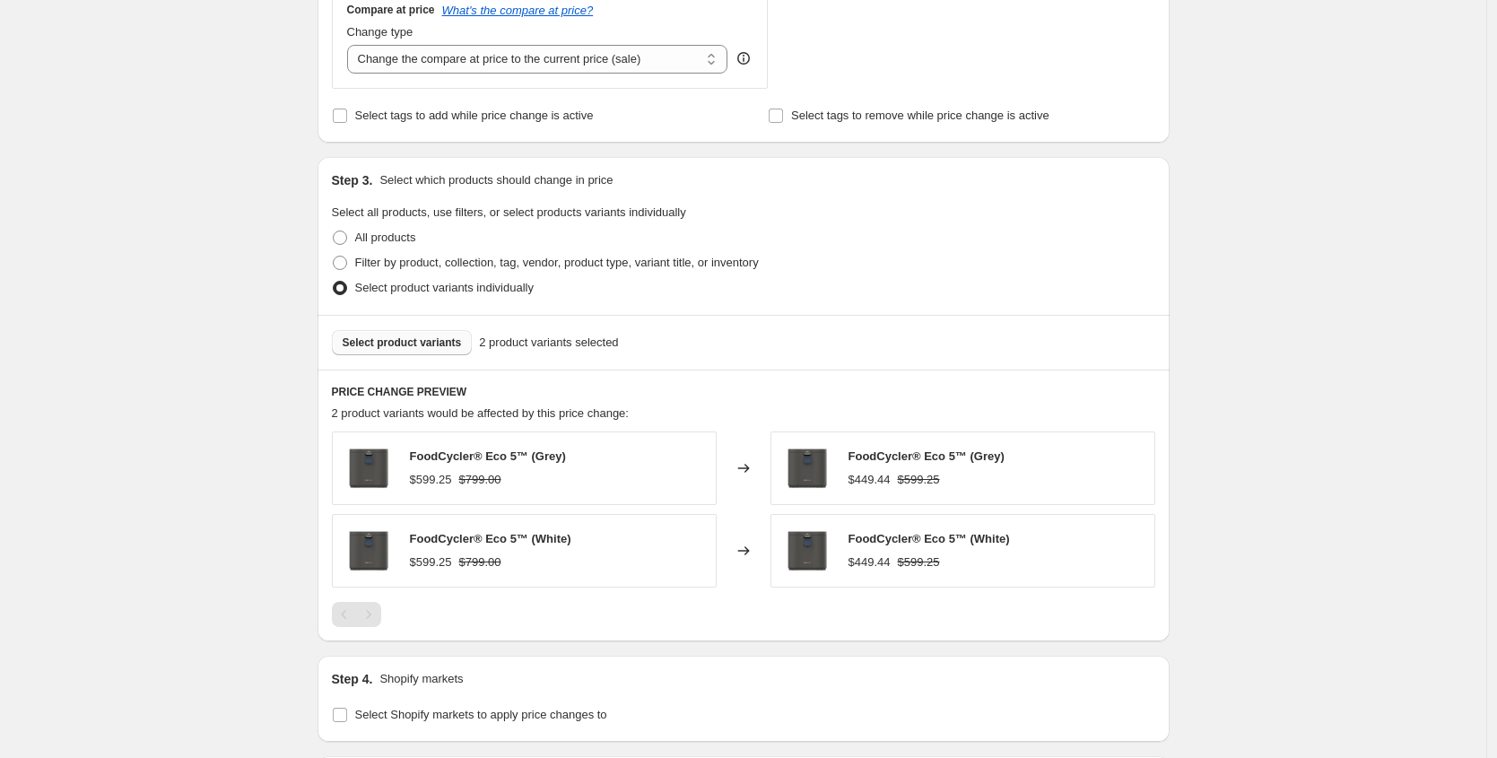
click at [982, 565] on div "$449.44 $599.25" at bounding box center [929, 563] width 161 height 18
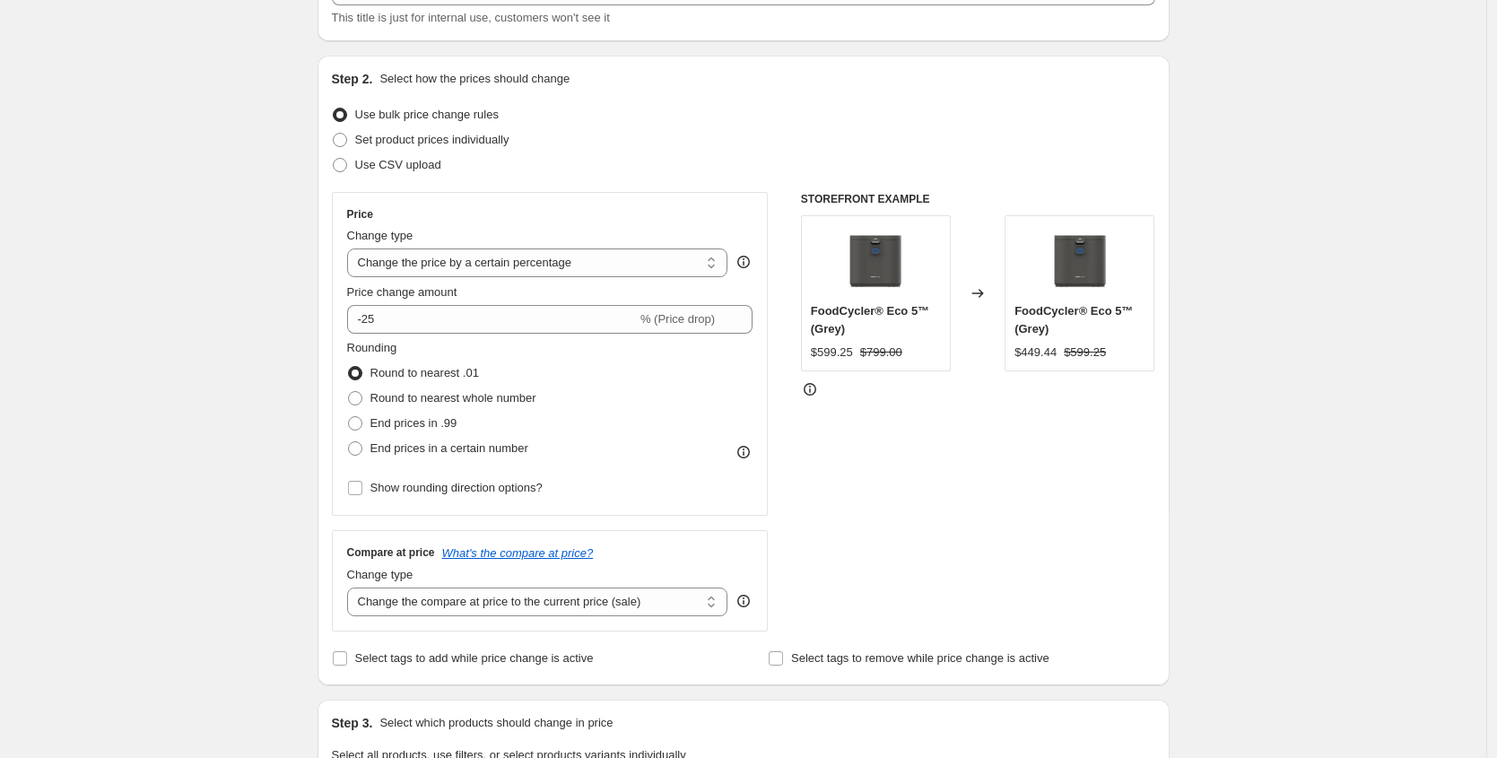
scroll to position [135, 0]
click at [407, 143] on span "Set product prices individually" at bounding box center [432, 141] width 154 height 13
click at [334, 136] on input "Set product prices individually" at bounding box center [333, 135] width 1 height 1
radio input "true"
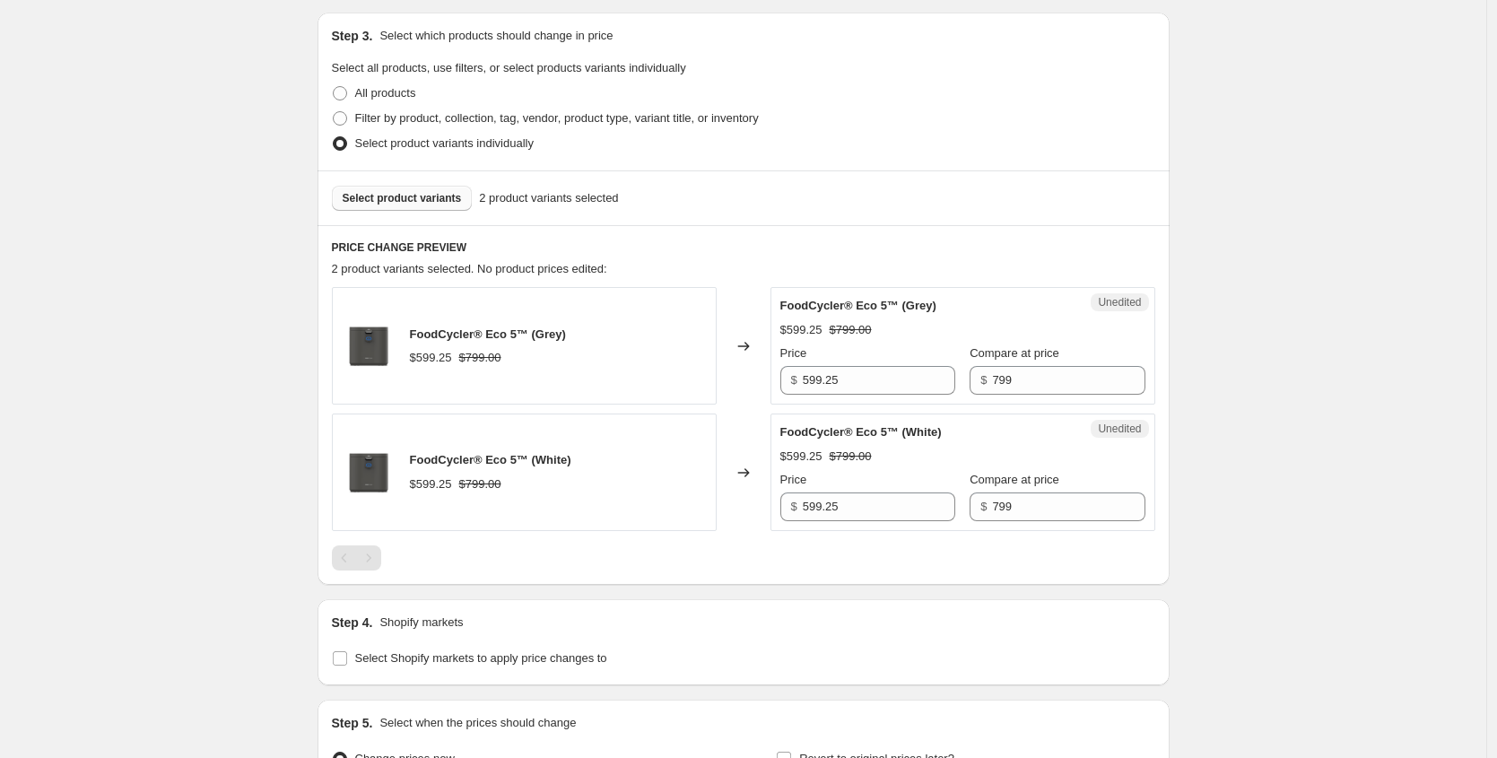
scroll to position [373, 0]
drag, startPoint x: 870, startPoint y: 379, endPoint x: 810, endPoint y: 379, distance: 60.1
click at [810, 379] on input "599.25" at bounding box center [879, 378] width 153 height 29
click at [835, 375] on input "599.25" at bounding box center [879, 378] width 153 height 29
drag, startPoint x: 835, startPoint y: 379, endPoint x: 867, endPoint y: 379, distance: 31.4
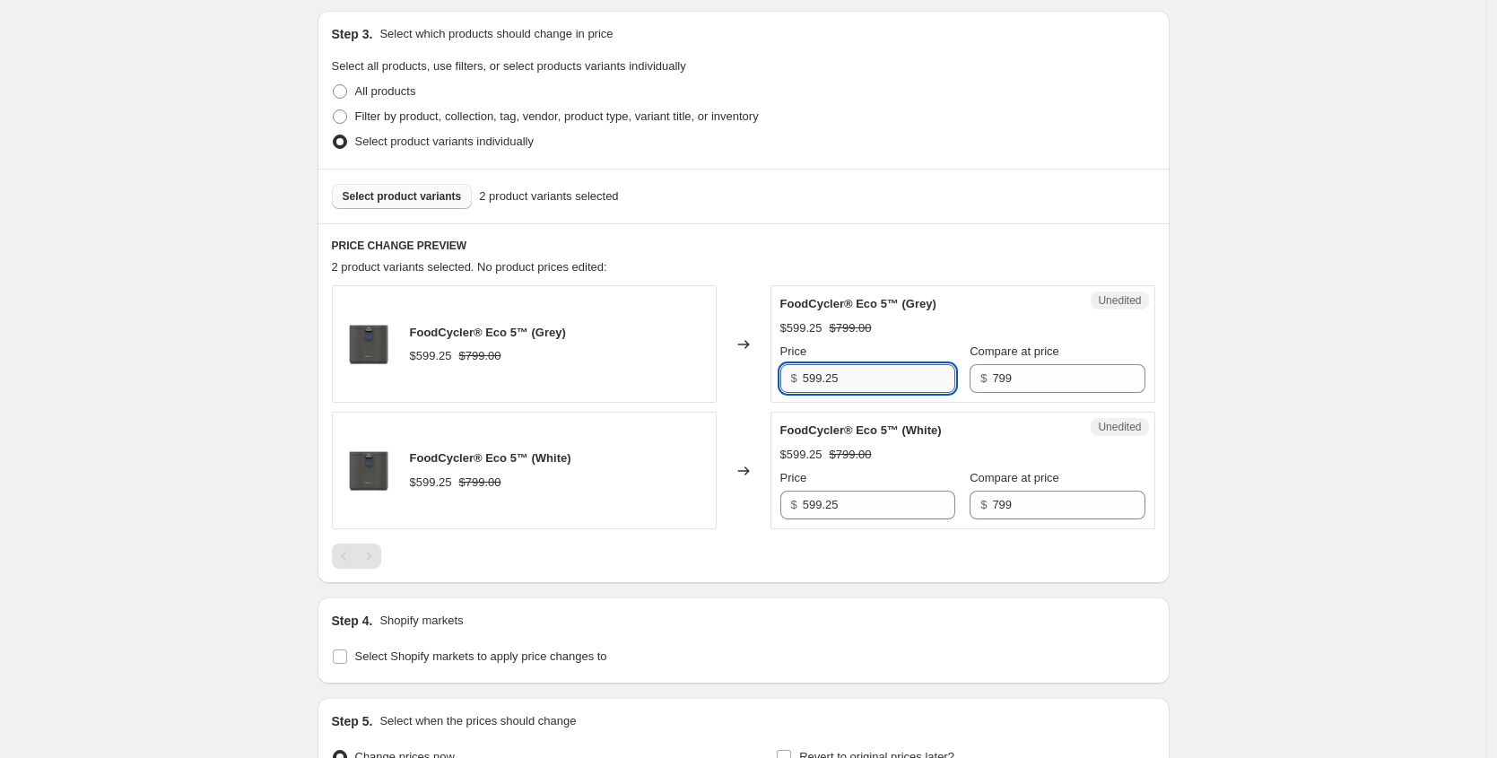
click at [866, 379] on input "599.25" at bounding box center [879, 378] width 153 height 29
click at [849, 504] on input "599.25" at bounding box center [879, 505] width 153 height 29
click at [868, 511] on input "599.37" at bounding box center [879, 505] width 153 height 29
type input "599.37"
drag, startPoint x: 887, startPoint y: 375, endPoint x: 789, endPoint y: 376, distance: 98.7
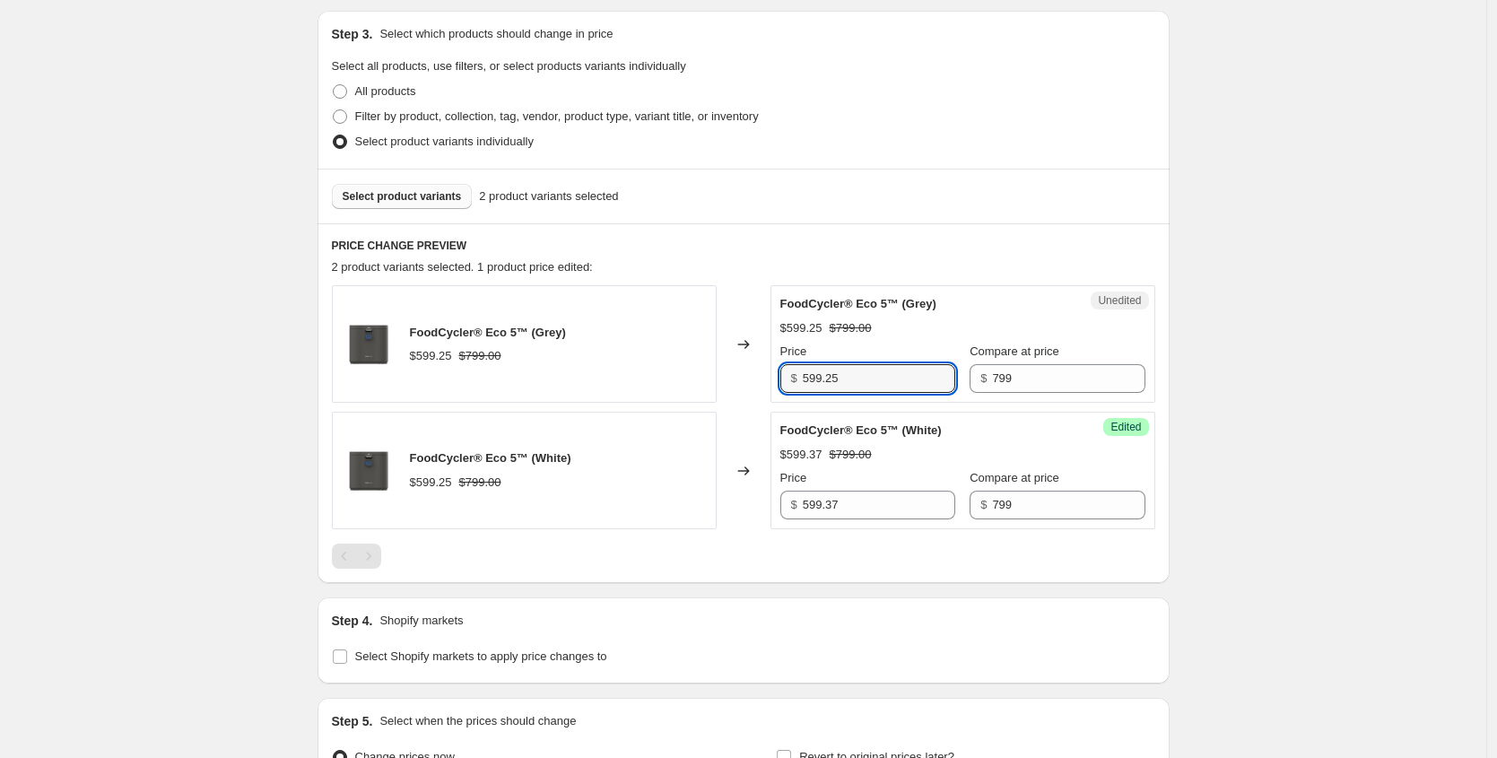
click at [789, 375] on div "$ 599.25" at bounding box center [868, 378] width 175 height 29
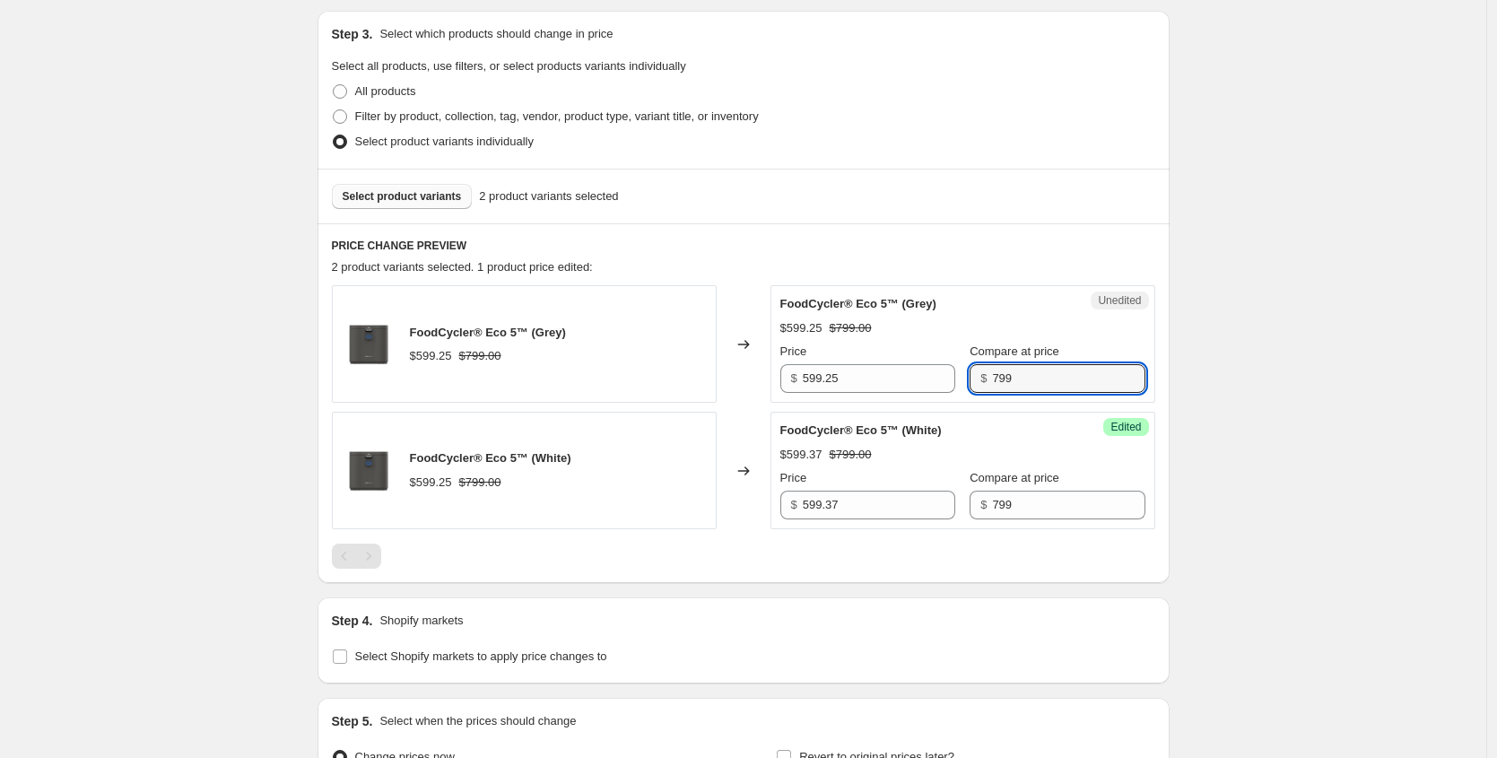
drag, startPoint x: 1023, startPoint y: 374, endPoint x: 947, endPoint y: 374, distance: 75.4
click at [947, 374] on div "Price $ 599.25 Compare at price $ 799" at bounding box center [963, 368] width 365 height 50
click at [955, 337] on div "FoodCycler® Eco 5™ (Grey) $599.25 $799.00 Price $ 599.25 Compare at price $ 799" at bounding box center [963, 344] width 365 height 98
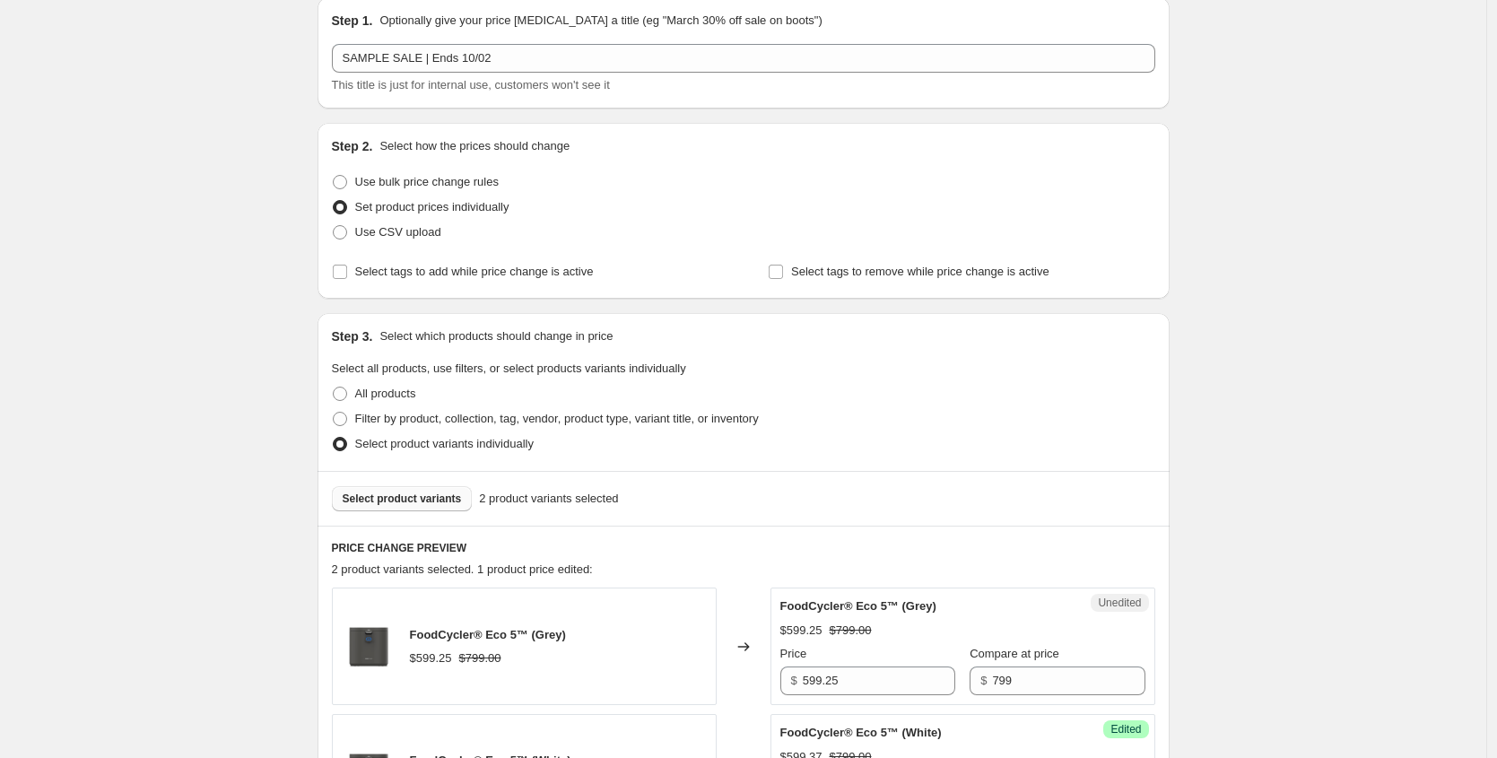
scroll to position [65, 0]
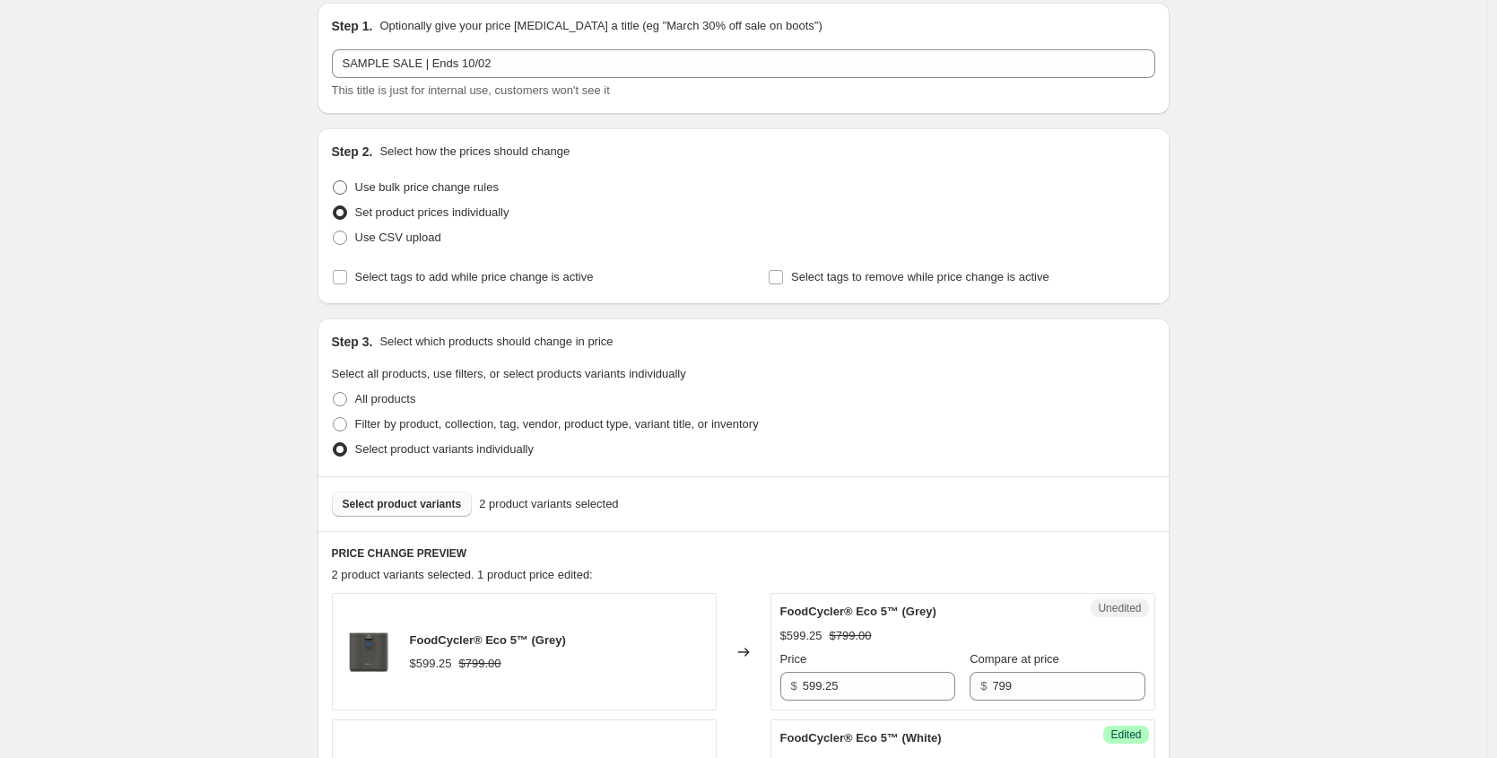
click at [341, 188] on span at bounding box center [340, 187] width 14 height 14
click at [334, 181] on input "Use bulk price change rules" at bounding box center [333, 180] width 1 height 1
radio input "true"
select select "percentage"
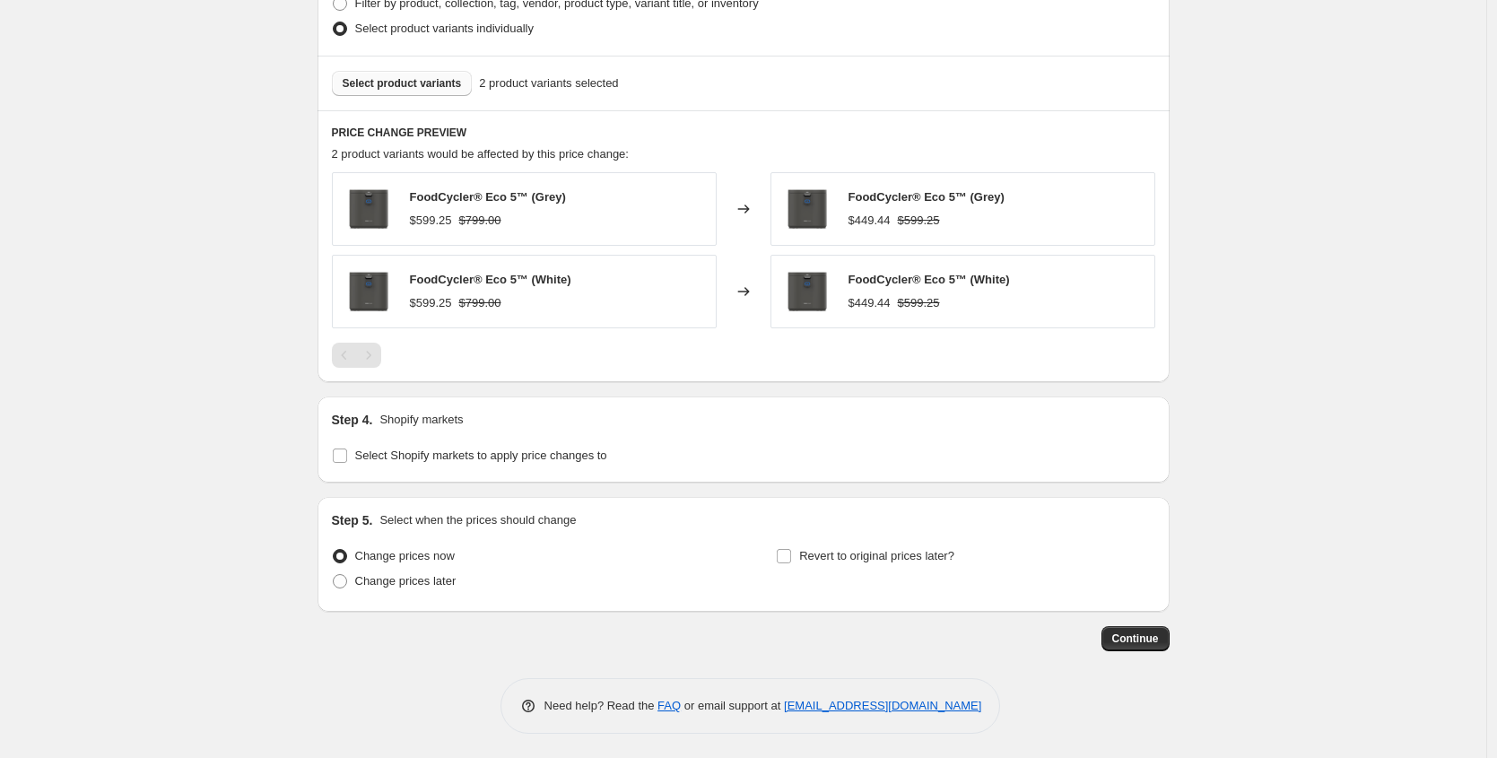
scroll to position [943, 0]
click at [342, 451] on input "Select Shopify markets to apply price changes to" at bounding box center [340, 453] width 14 height 14
checkbox input "true"
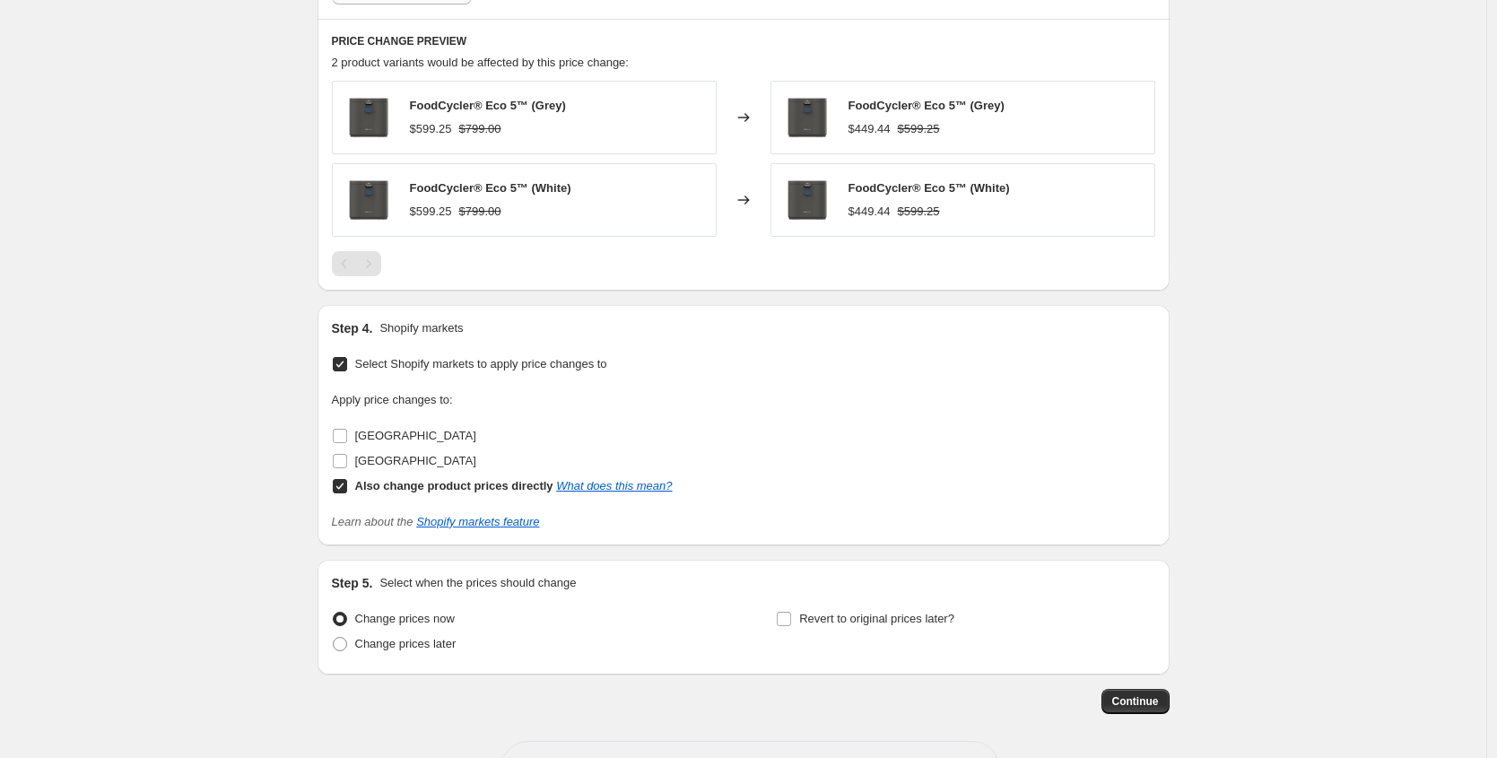
scroll to position [1034, 0]
click at [343, 433] on input "[GEOGRAPHIC_DATA]" at bounding box center [340, 434] width 14 height 14
checkbox input "true"
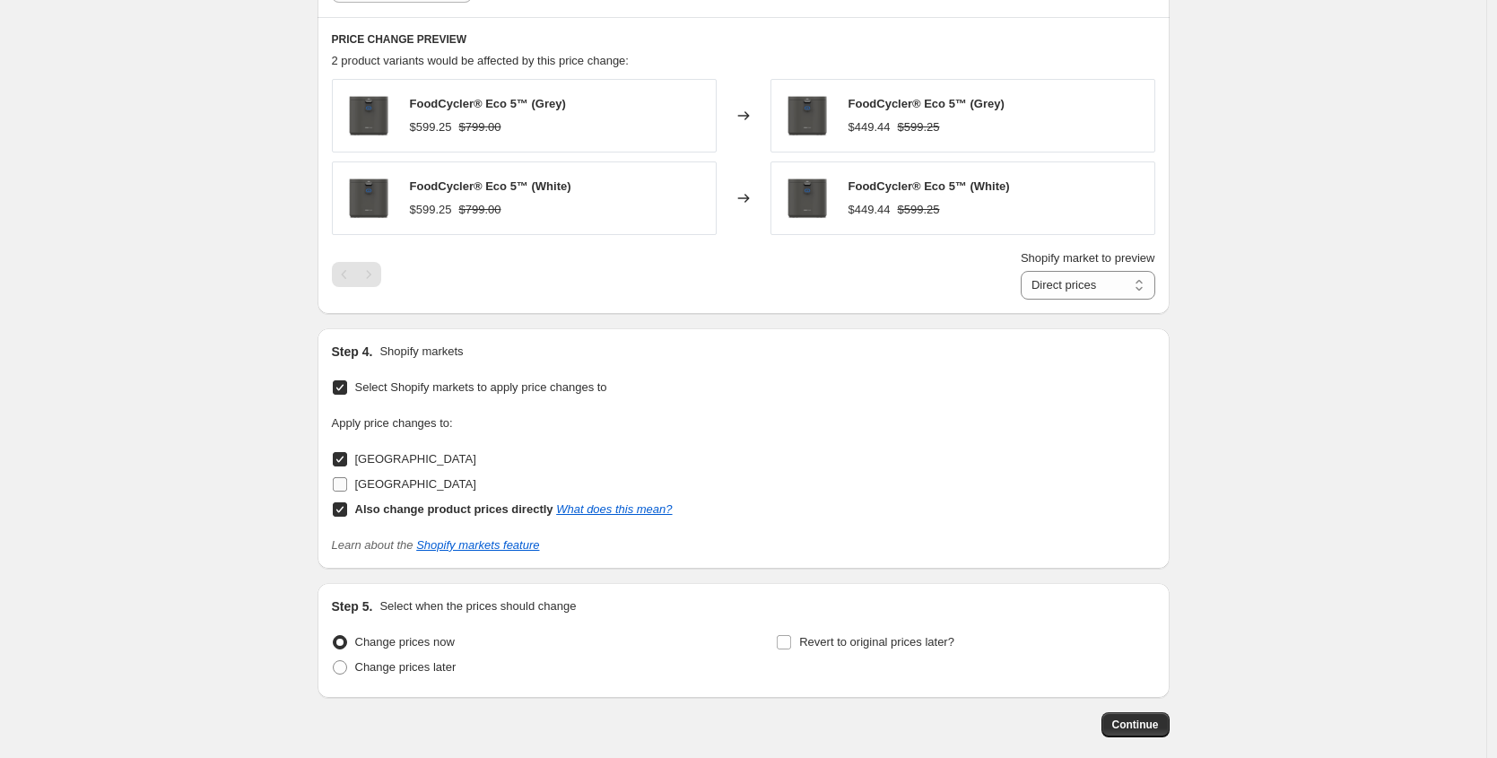
click at [347, 485] on input "[GEOGRAPHIC_DATA]" at bounding box center [340, 484] width 14 height 14
checkbox input "true"
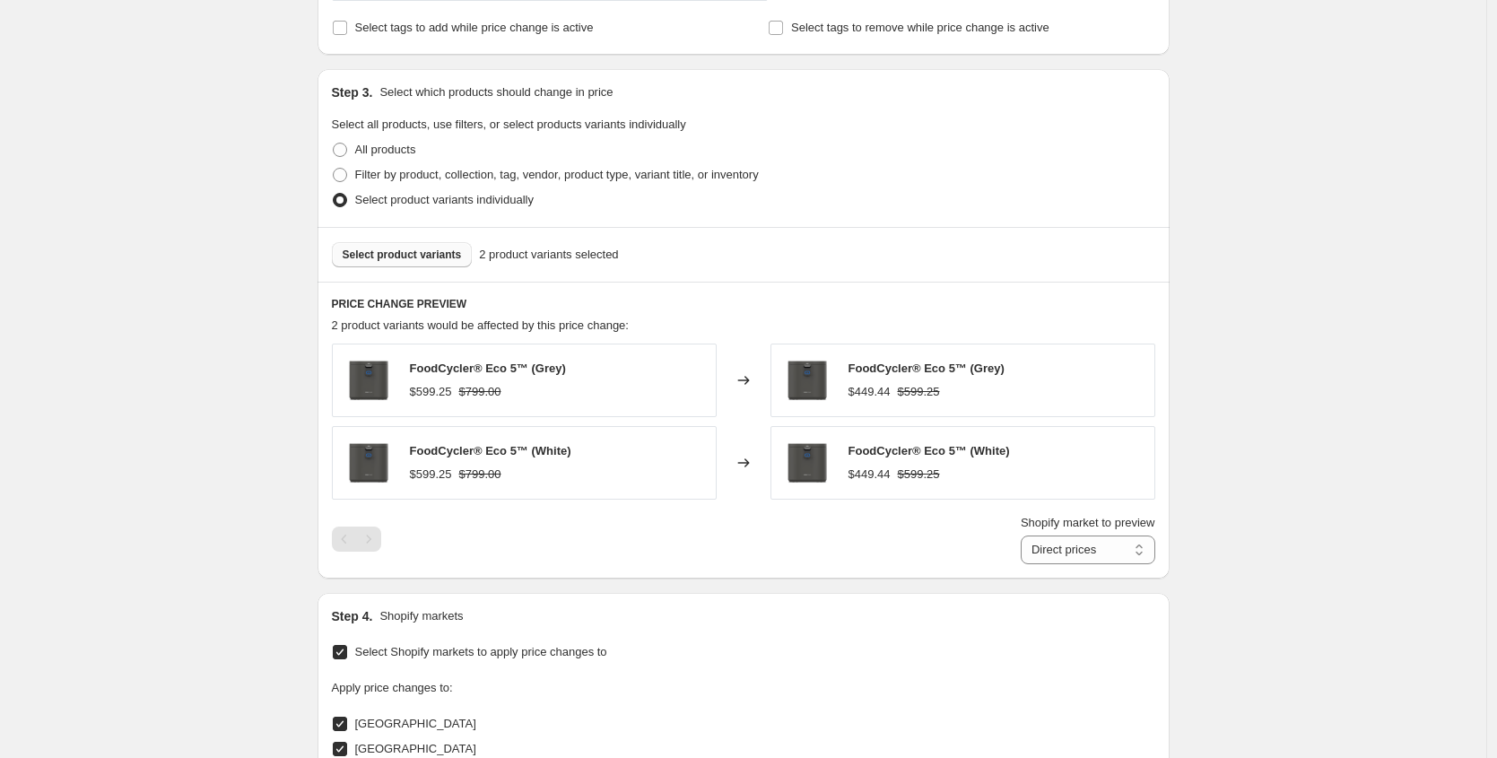
scroll to position [801, 0]
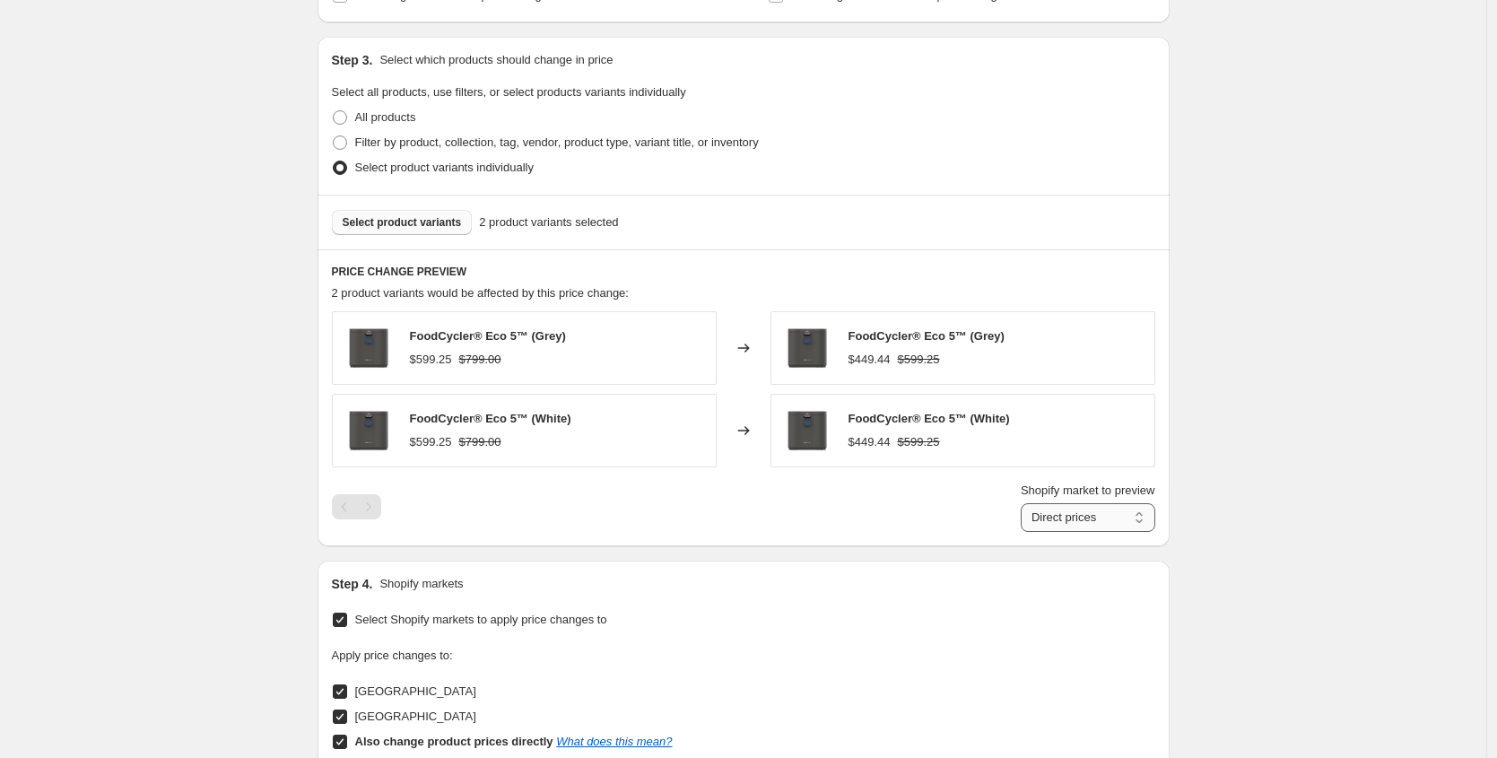
click at [1107, 512] on select "Direct prices [GEOGRAPHIC_DATA] [GEOGRAPHIC_DATA]" at bounding box center [1088, 517] width 135 height 29
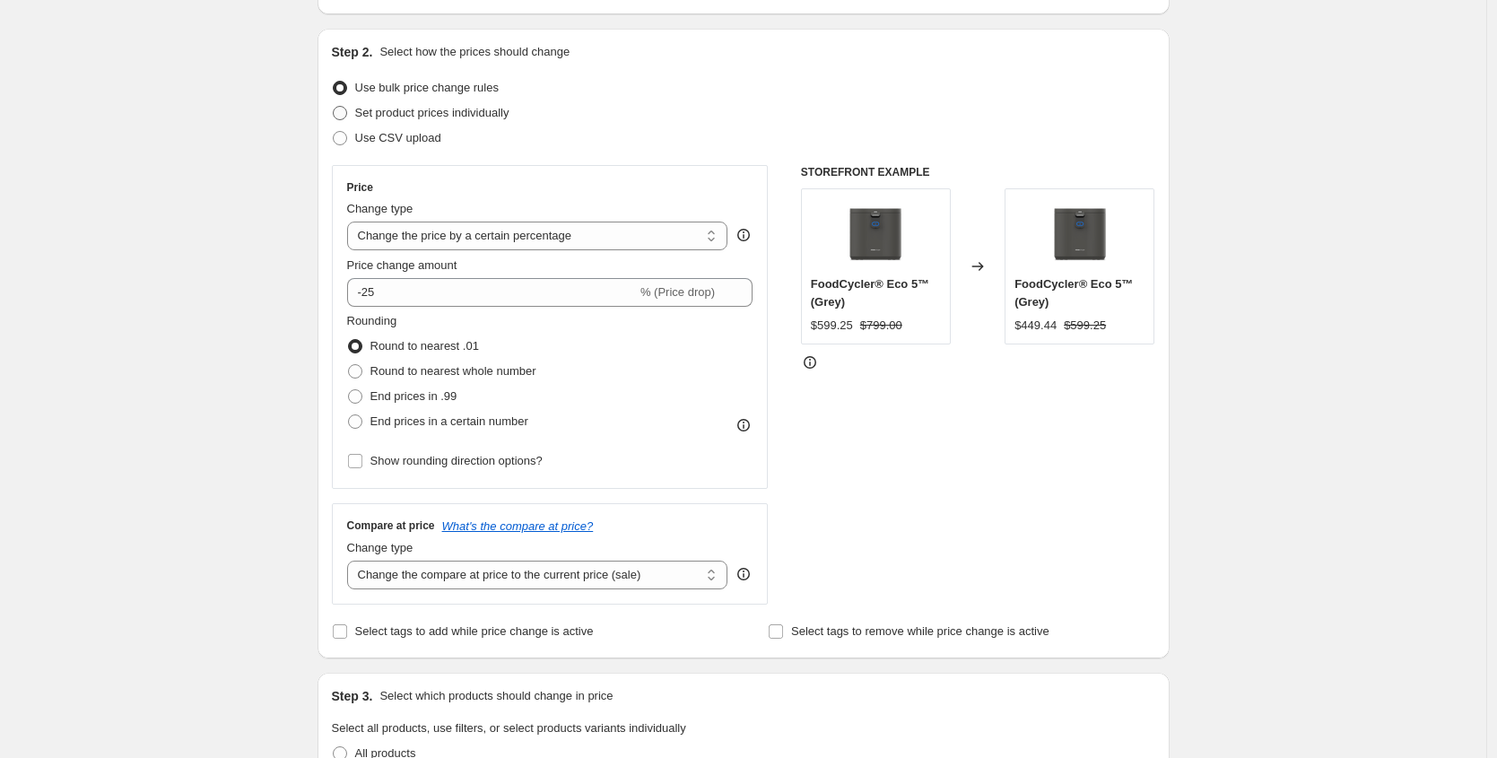
scroll to position [162, 0]
click at [379, 113] on span "Set product prices individually" at bounding box center [432, 115] width 154 height 13
click at [334, 109] on input "Set product prices individually" at bounding box center [333, 109] width 1 height 1
radio input "true"
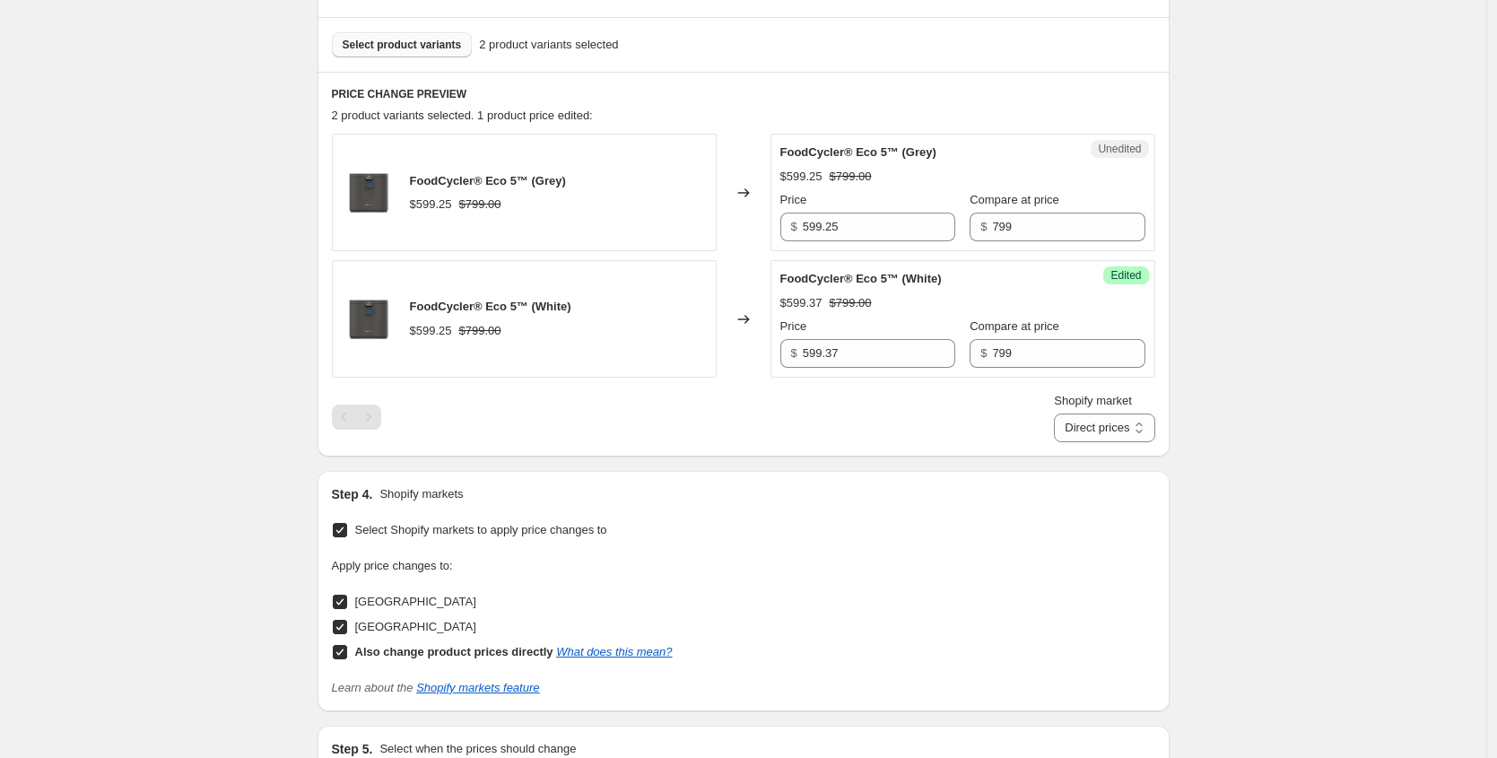
scroll to position [543, 0]
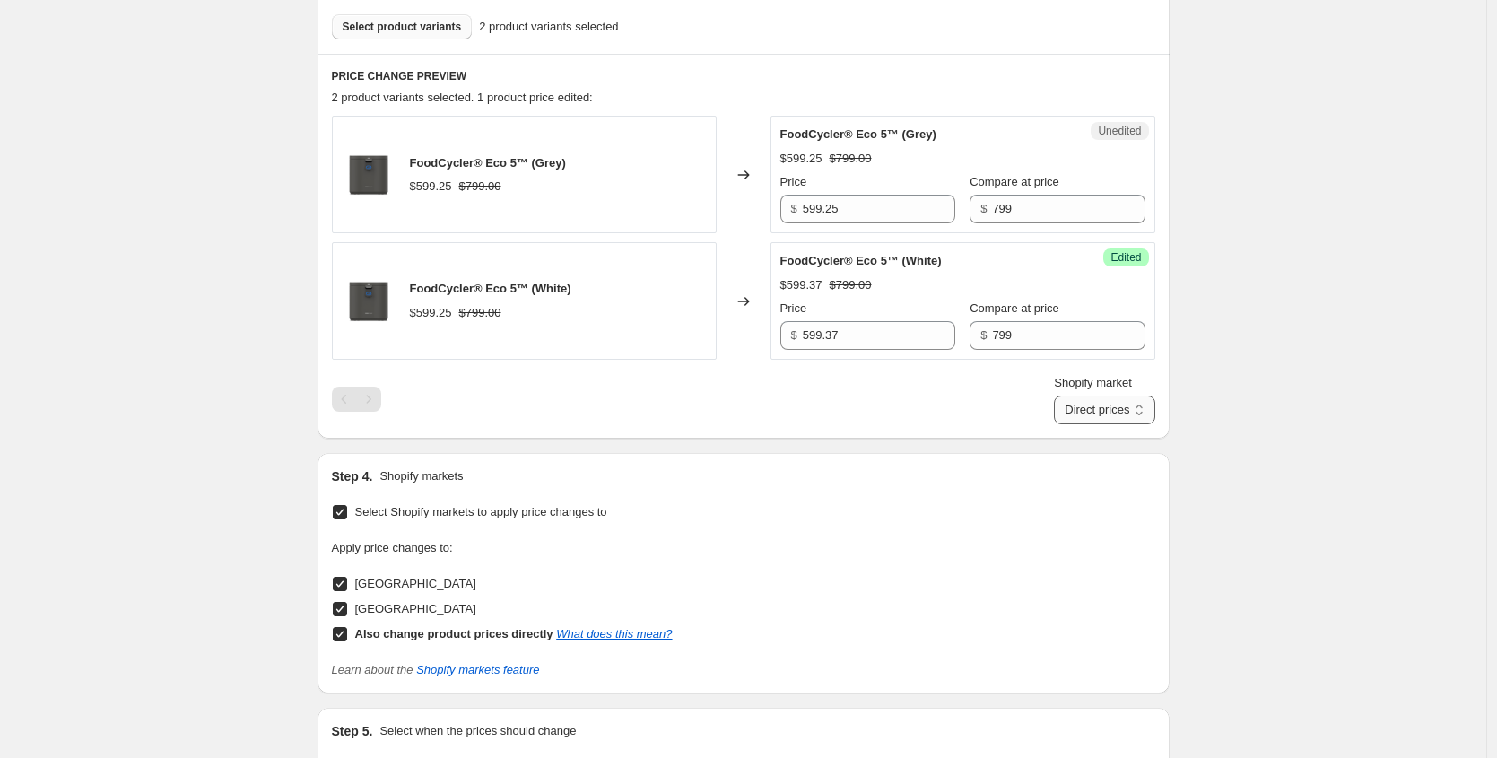
click at [1085, 412] on select "Direct prices [GEOGRAPHIC_DATA] [GEOGRAPHIC_DATA]" at bounding box center [1104, 410] width 100 height 29
select select "29338337449"
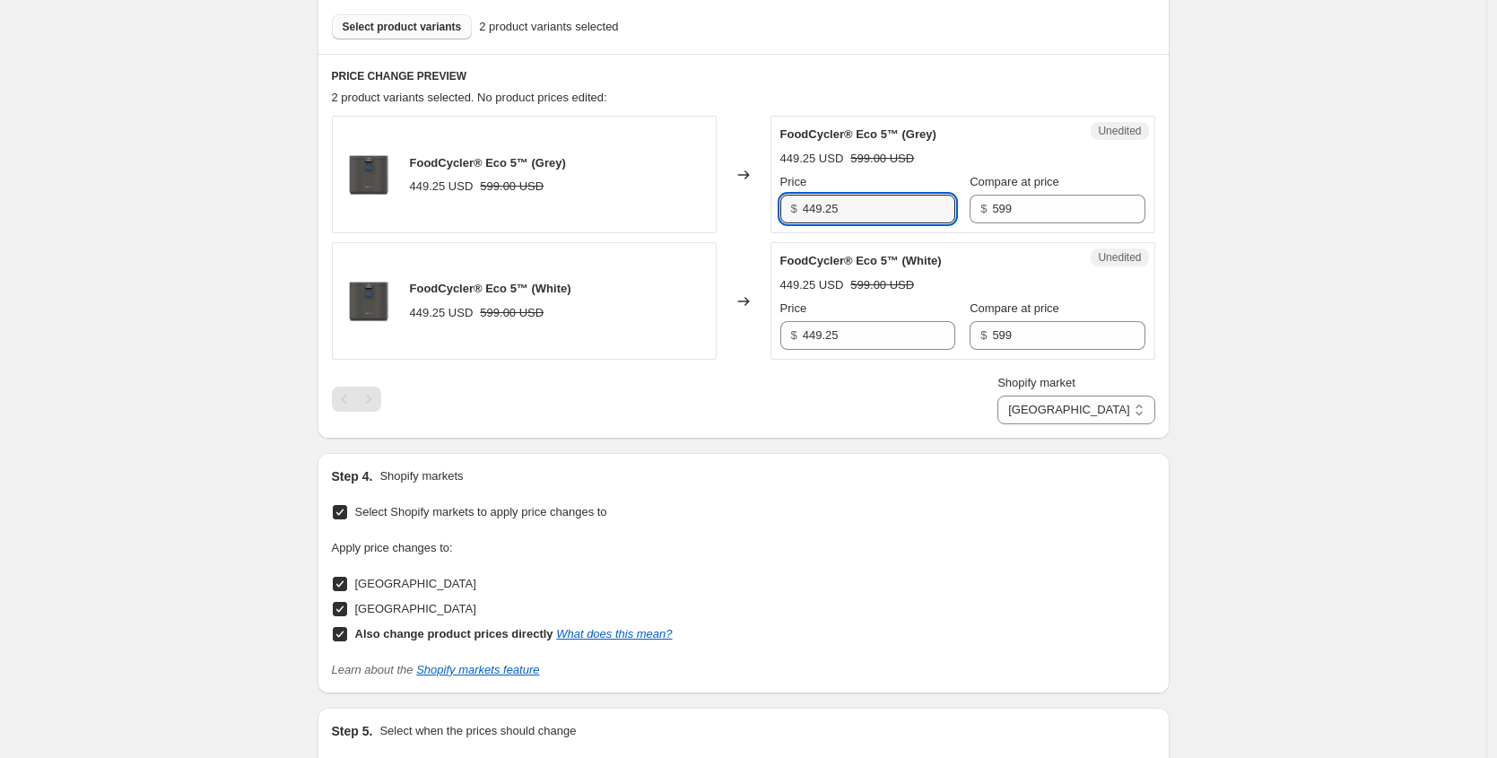
drag, startPoint x: 889, startPoint y: 214, endPoint x: 790, endPoint y: 214, distance: 98.7
click at [791, 214] on div "$ 449.25" at bounding box center [868, 209] width 175 height 29
click at [771, 370] on div "FoodCycler® Eco 5™ (Grey) 449.25 USD 599.00 USD Changed to Unedited FoodCycler®…" at bounding box center [744, 270] width 824 height 309
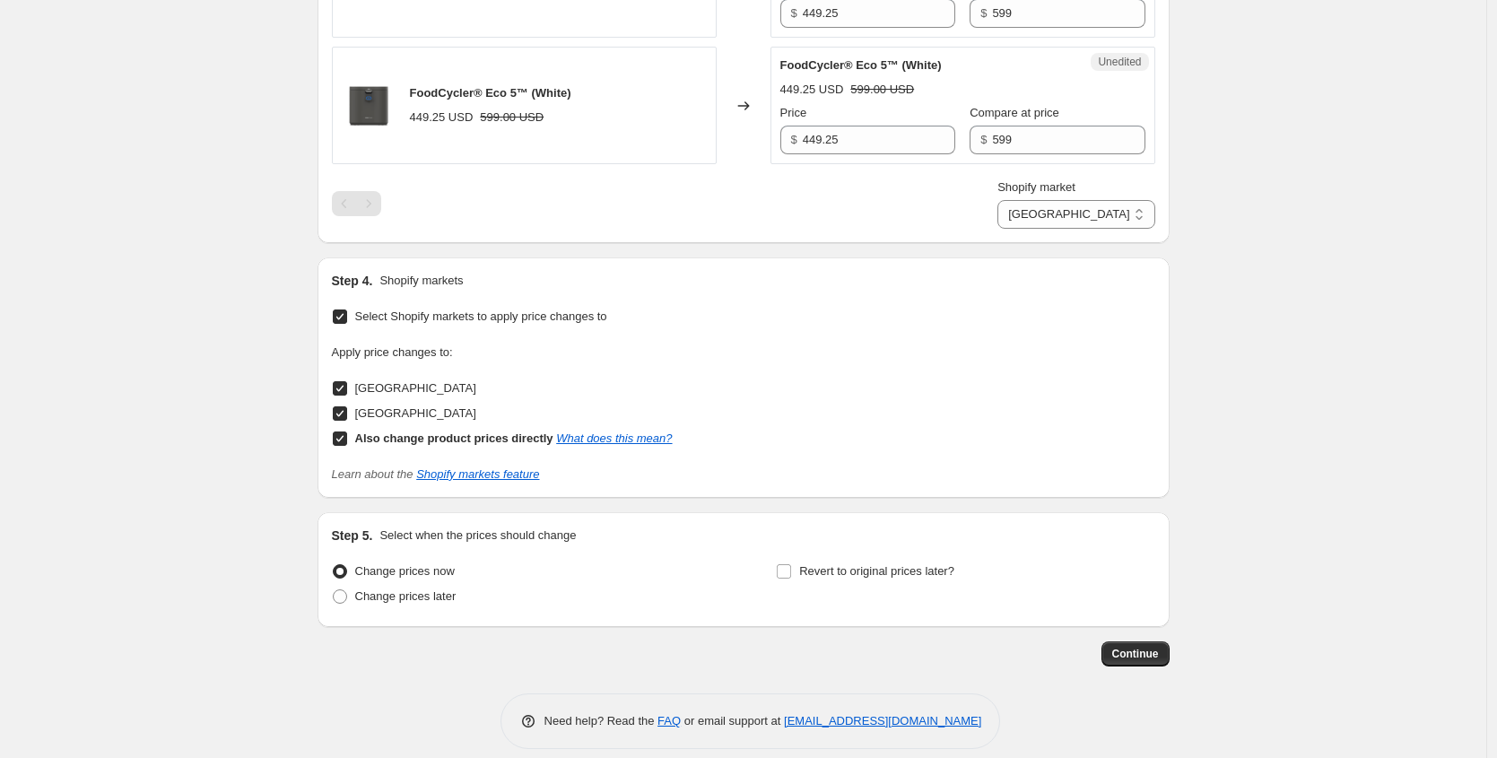
scroll to position [756, 0]
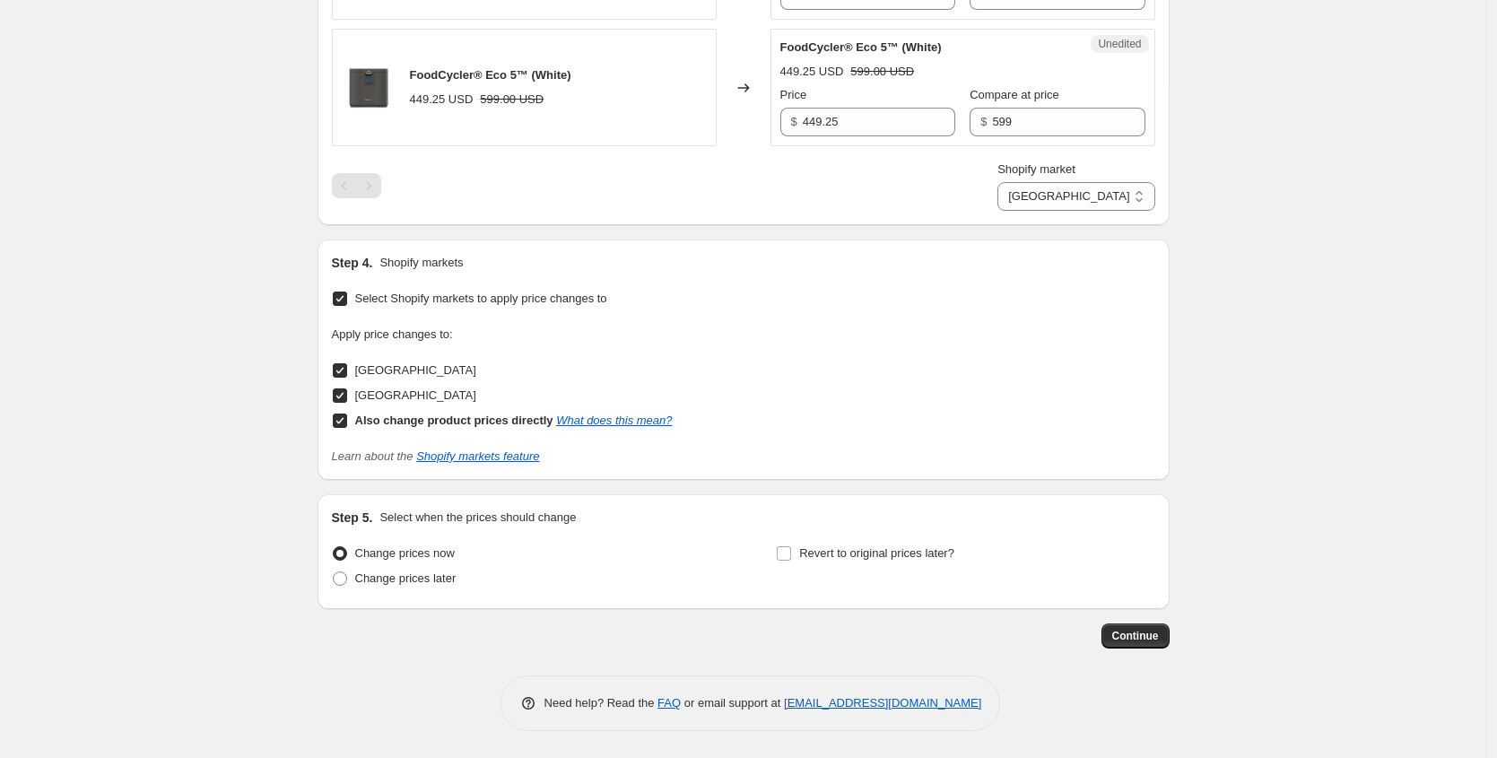
drag, startPoint x: 366, startPoint y: 517, endPoint x: 551, endPoint y: 500, distance: 185.6
click at [551, 500] on div "Step 5. Select when the prices should change Change prices now Change prices la…" at bounding box center [744, 551] width 852 height 115
click at [346, 577] on span at bounding box center [340, 579] width 14 height 14
click at [334, 572] on input "Change prices later" at bounding box center [333, 572] width 1 height 1
radio input "true"
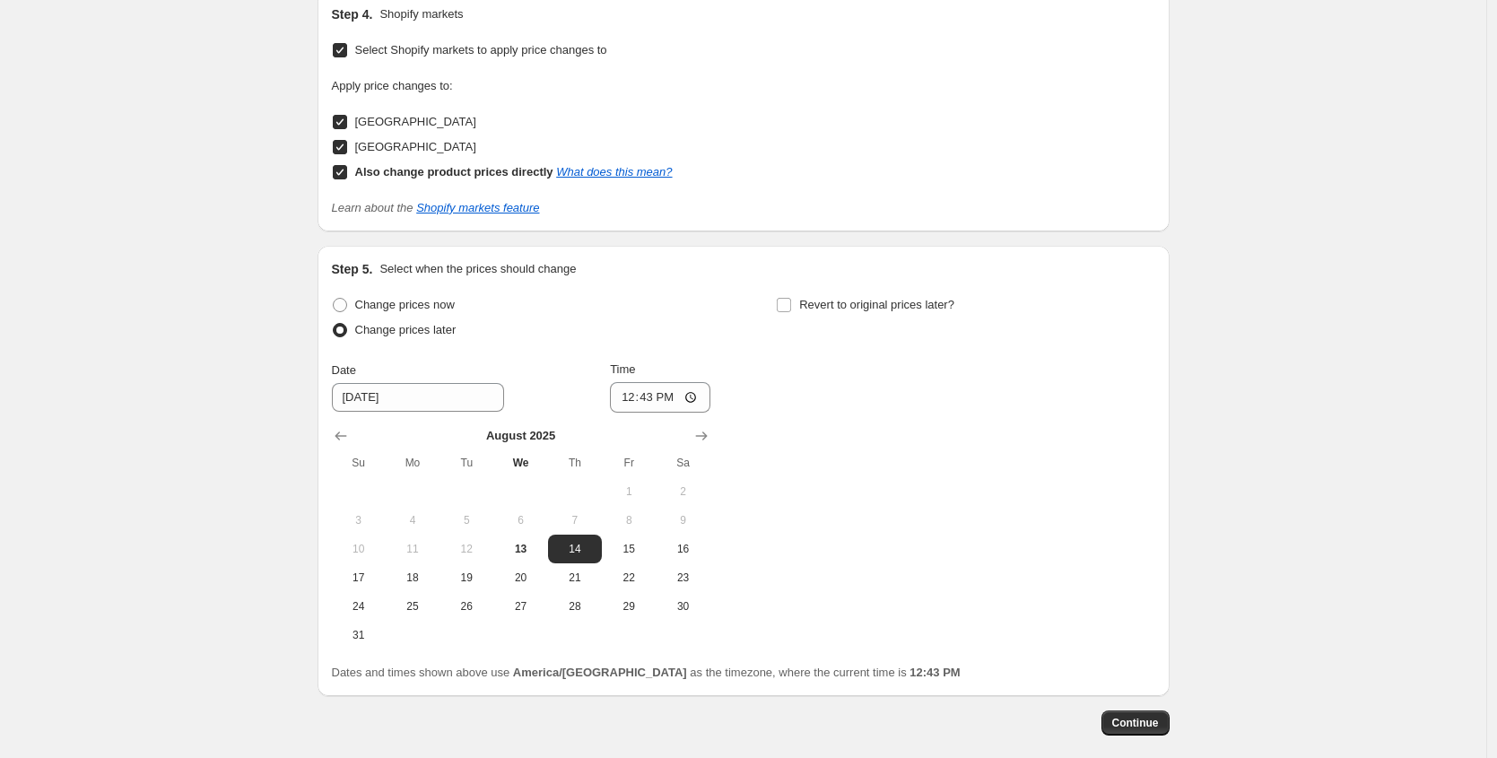
scroll to position [1008, 0]
click at [692, 604] on span "30" at bounding box center [682, 604] width 39 height 14
type input "[DATE]"
click at [626, 394] on input "12:43" at bounding box center [660, 395] width 100 height 31
type input "00:02"
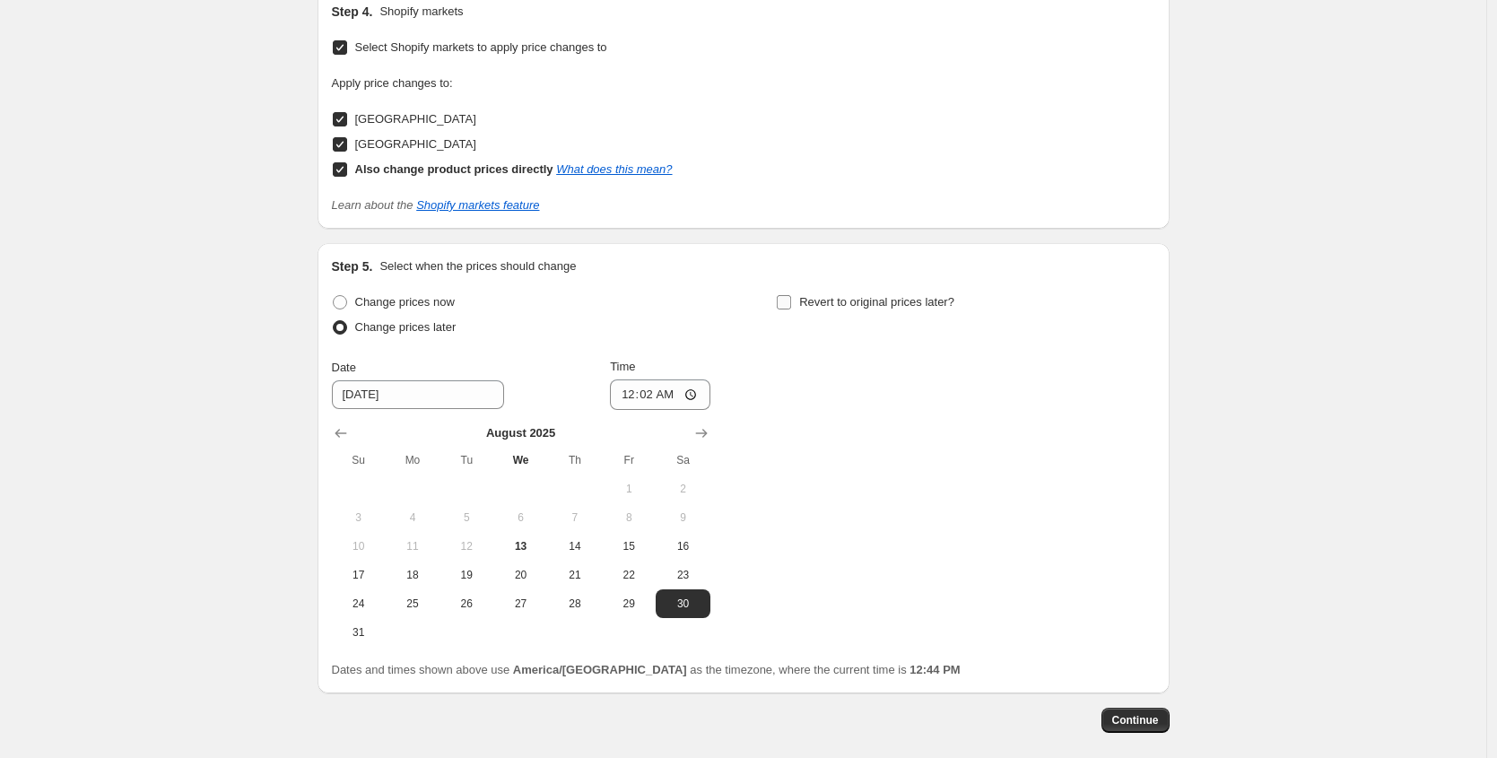
click at [790, 302] on input "Revert to original prices later?" at bounding box center [784, 302] width 14 height 14
checkbox input "true"
click at [1154, 426] on icon "Show next month, September 2025" at bounding box center [1147, 433] width 18 height 18
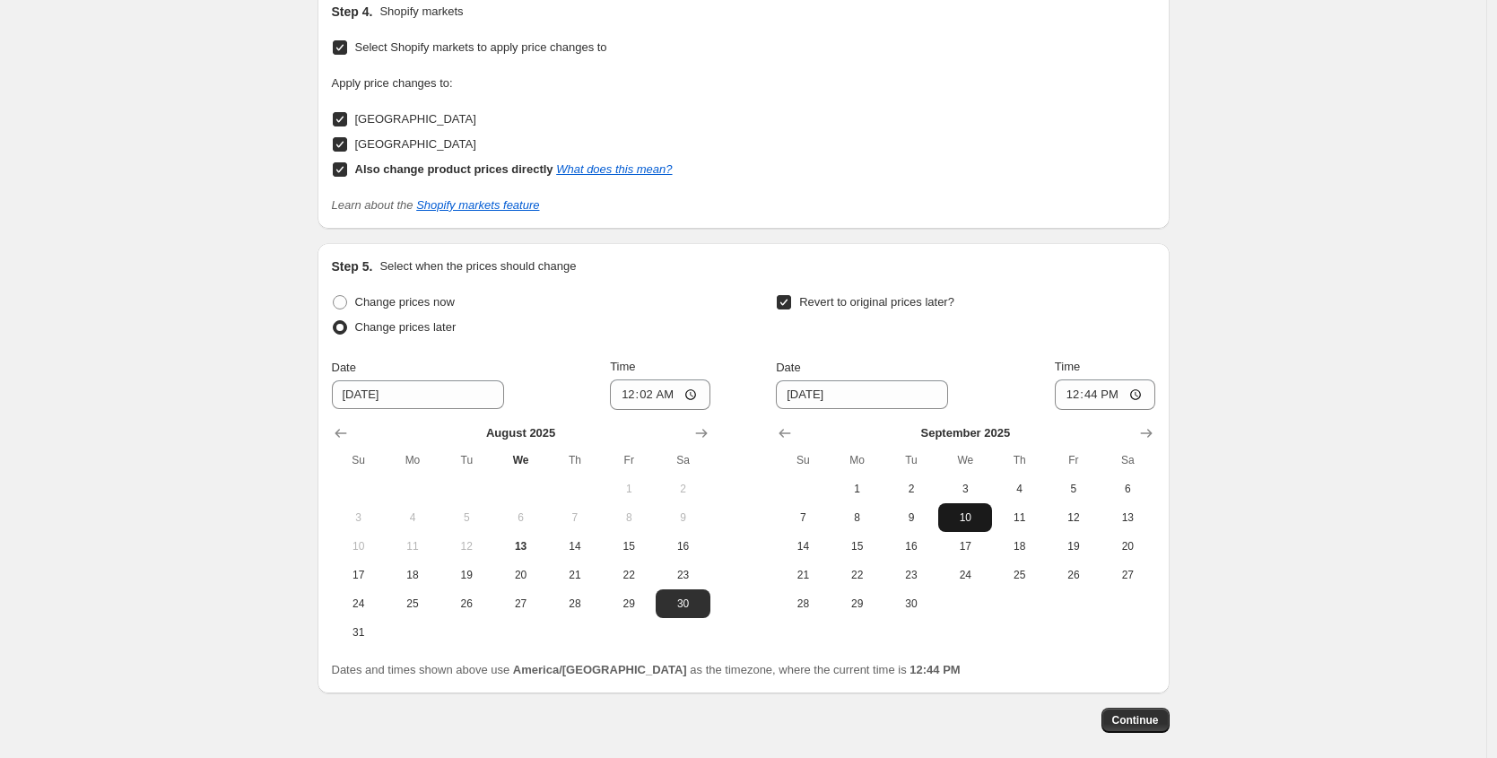
click at [977, 515] on span "10" at bounding box center [965, 518] width 39 height 14
type input "[DATE]"
click at [1071, 395] on input "12:44" at bounding box center [1105, 395] width 100 height 31
type input "23:59"
click at [1043, 339] on div "Revert to original prices later?" at bounding box center [965, 317] width 379 height 54
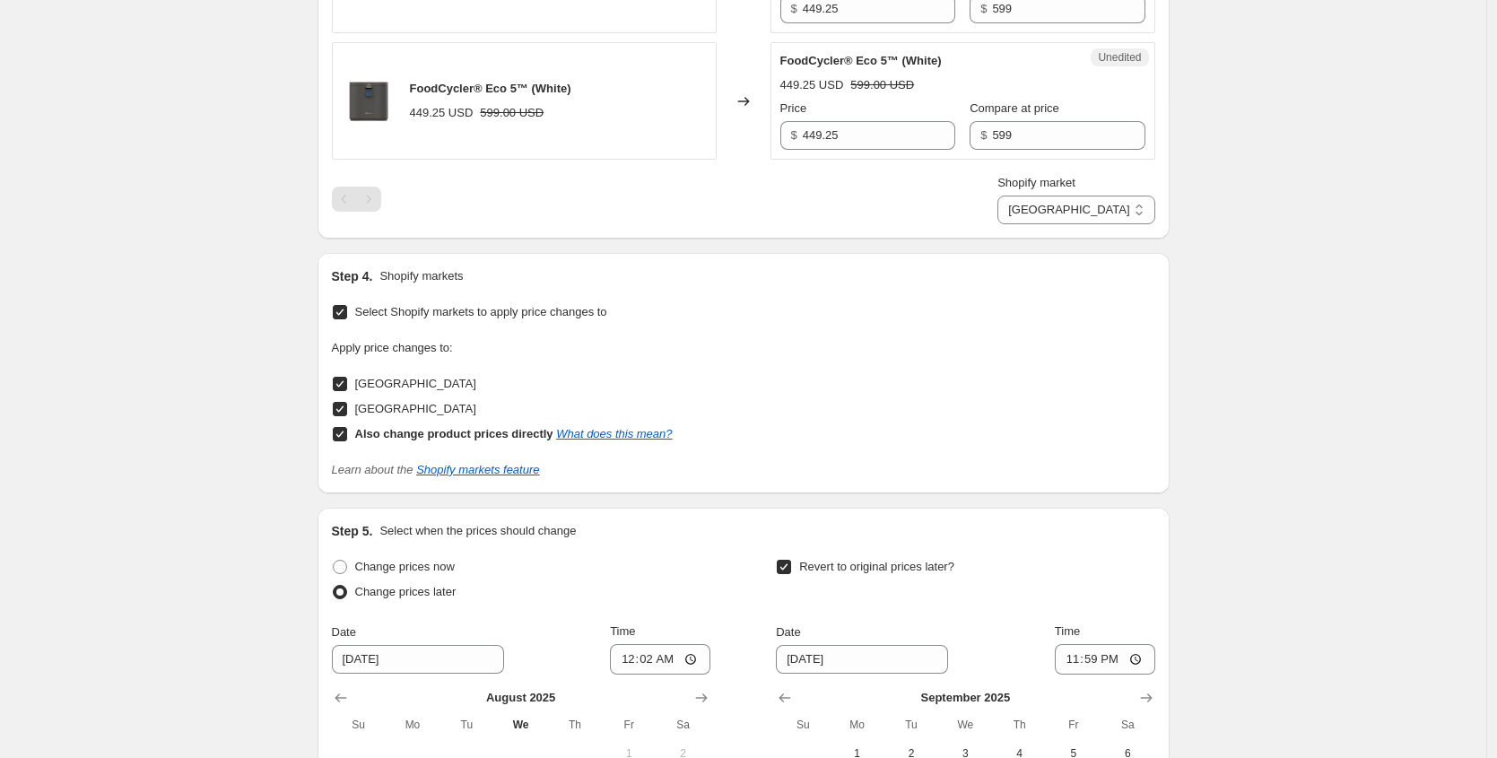
scroll to position [0, 0]
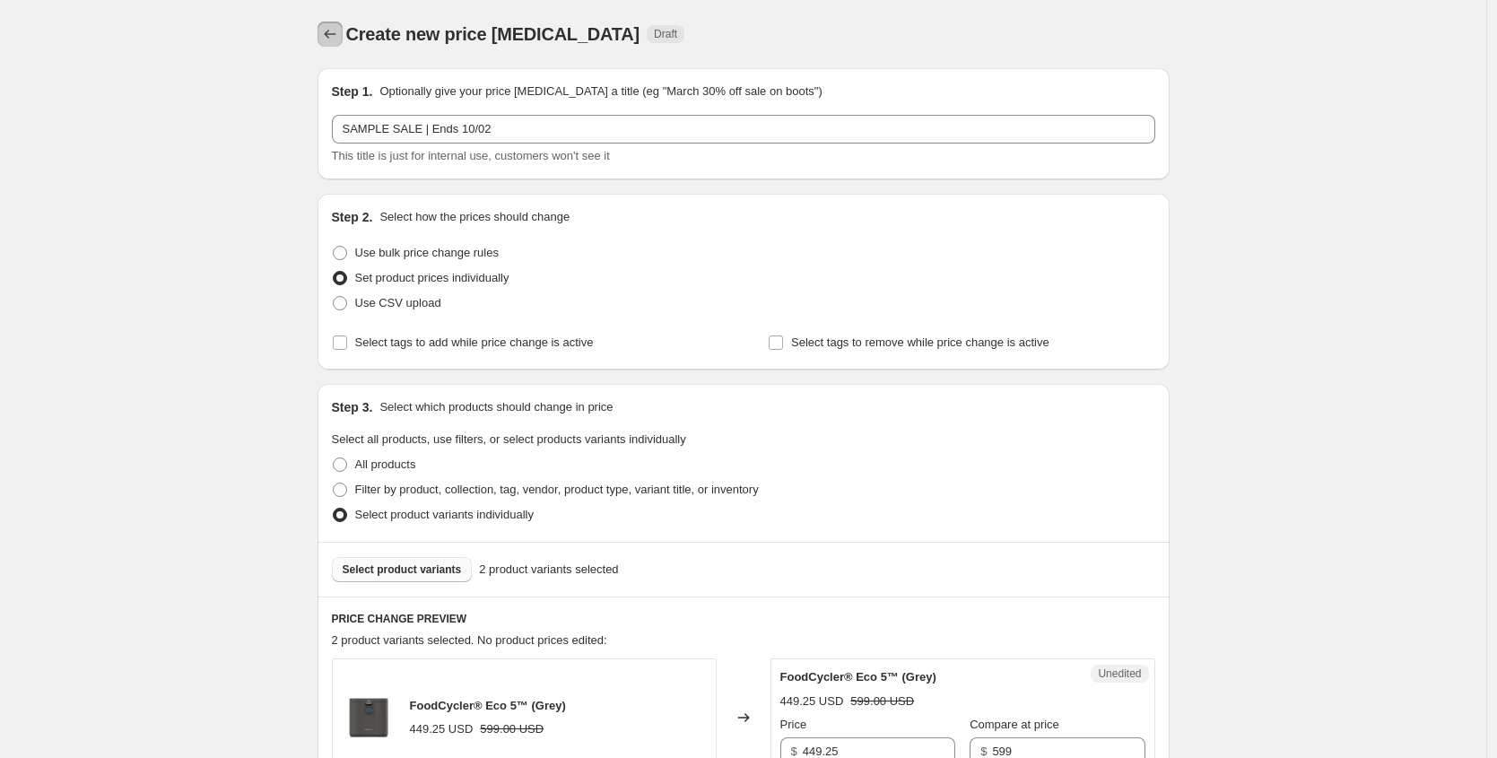
click at [335, 30] on icon "Price change jobs" at bounding box center [330, 34] width 18 height 18
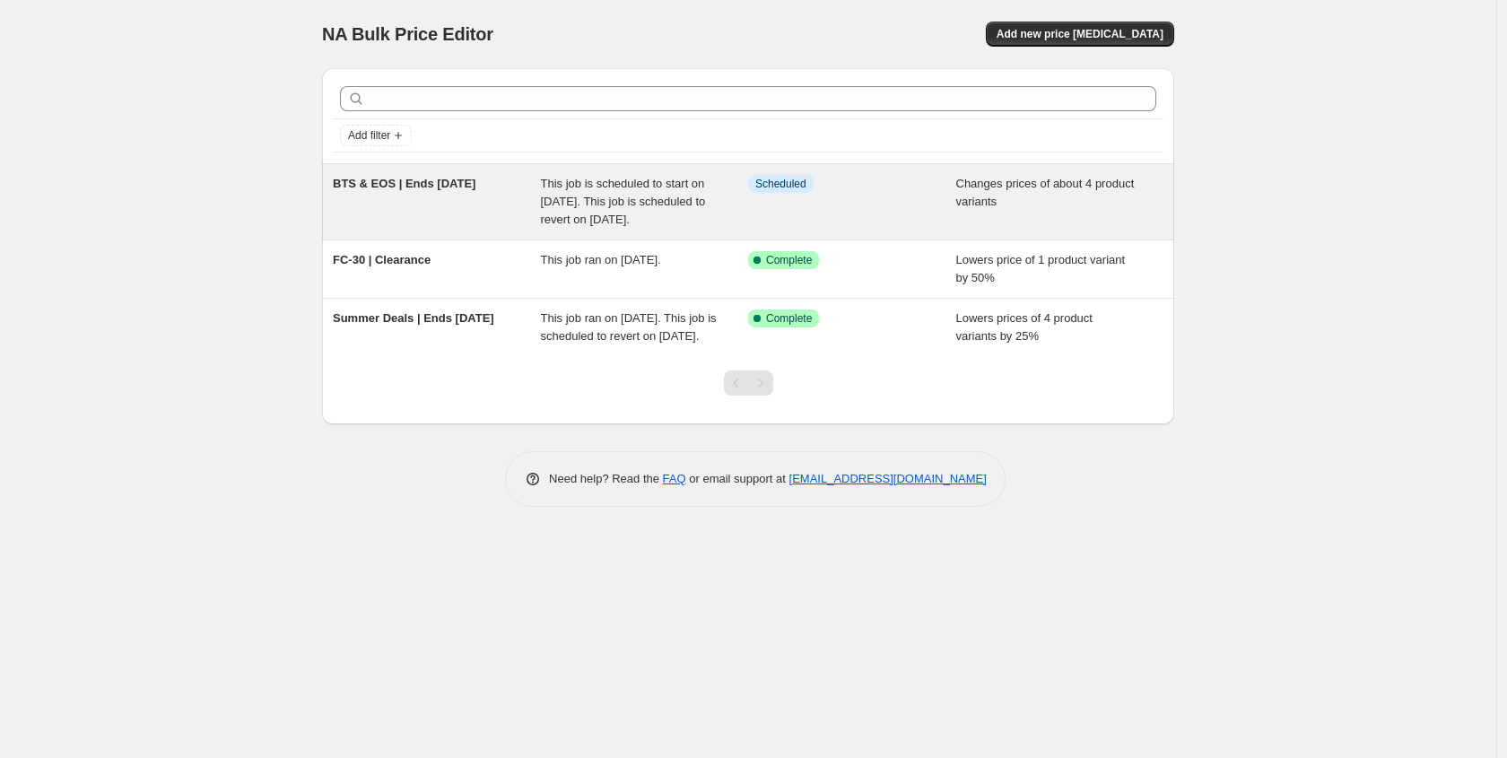
click at [470, 223] on div "BTS & EOS | Ends [DATE]" at bounding box center [437, 202] width 208 height 54
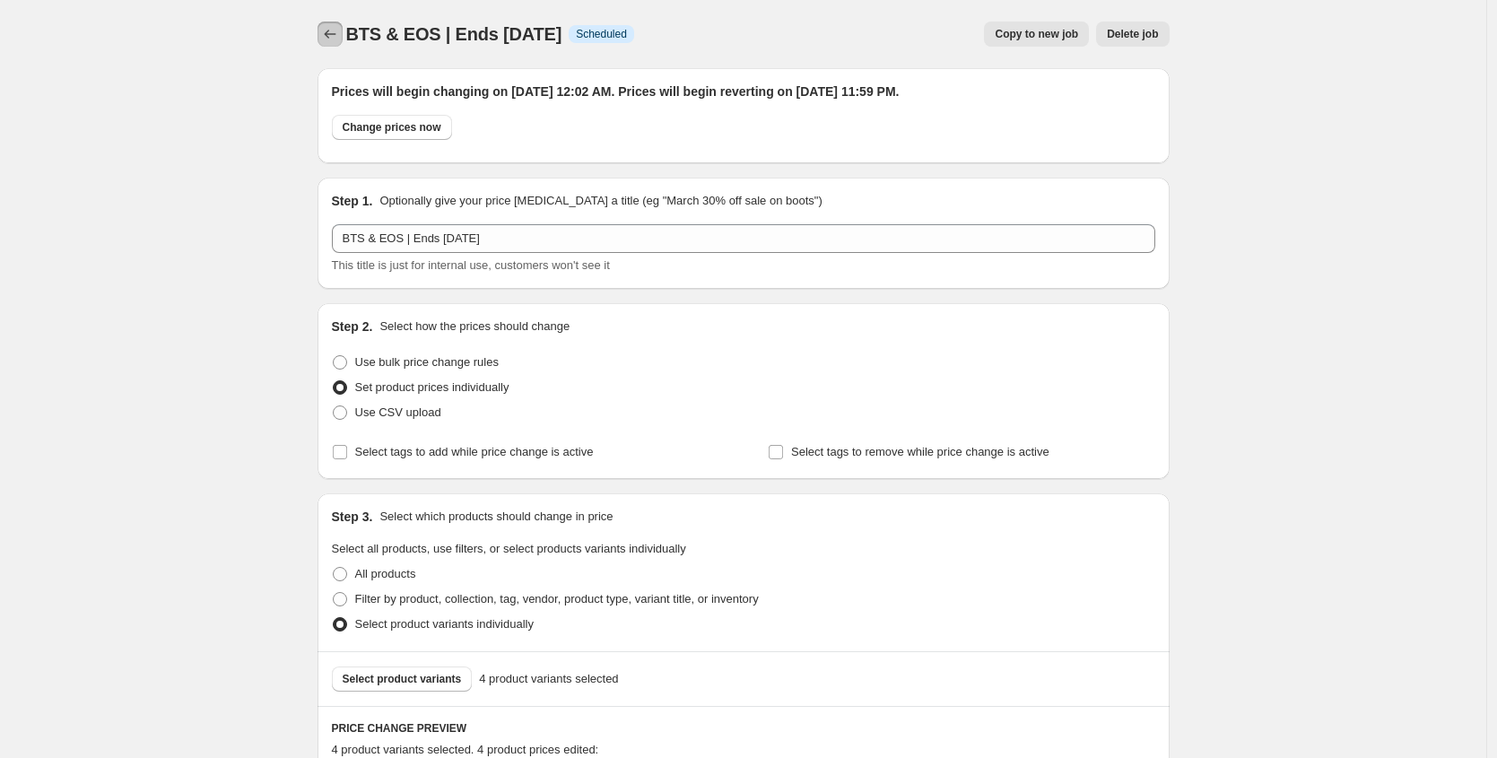
click at [328, 28] on icon "Price change jobs" at bounding box center [330, 34] width 18 height 18
